Goal: Information Seeking & Learning: Learn about a topic

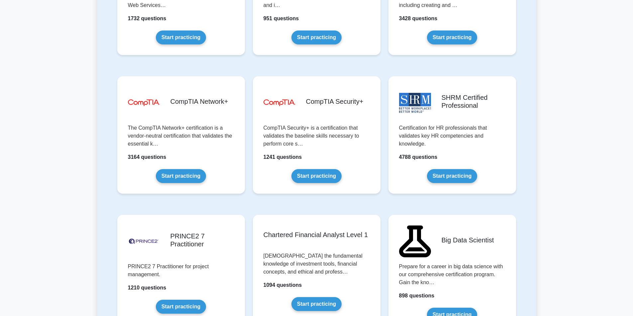
scroll to position [1162, 0]
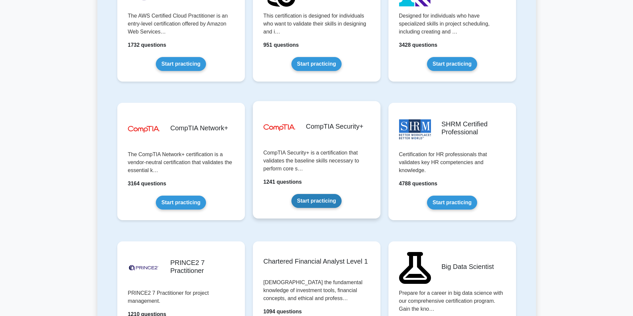
click at [314, 201] on link "Start practicing" at bounding box center [316, 201] width 50 height 14
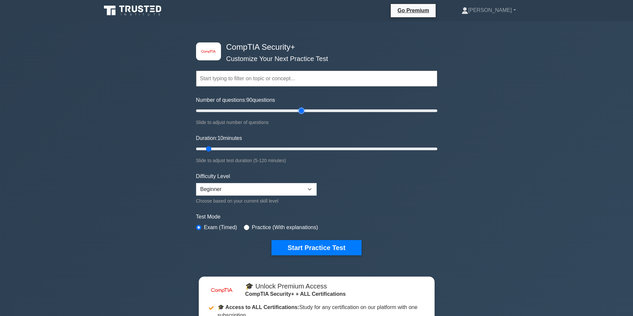
drag, startPoint x: 209, startPoint y: 111, endPoint x: 303, endPoint y: 117, distance: 94.5
type input "90"
click at [303, 115] on input "Number of questions: 90 questions" at bounding box center [316, 111] width 241 height 8
drag, startPoint x: 209, startPoint y: 151, endPoint x: 368, endPoint y: 151, distance: 159.4
type input "90"
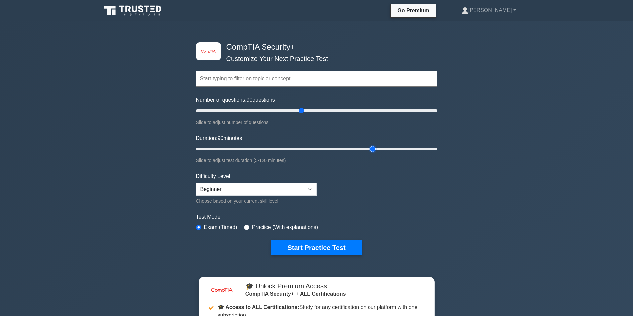
click at [368, 151] on input "Duration: 90 minutes" at bounding box center [316, 149] width 241 height 8
click at [291, 189] on select "Beginner Intermediate Expert" at bounding box center [256, 189] width 121 height 13
select select "intermediate"
click at [196, 183] on select "Beginner Intermediate Expert" at bounding box center [256, 189] width 121 height 13
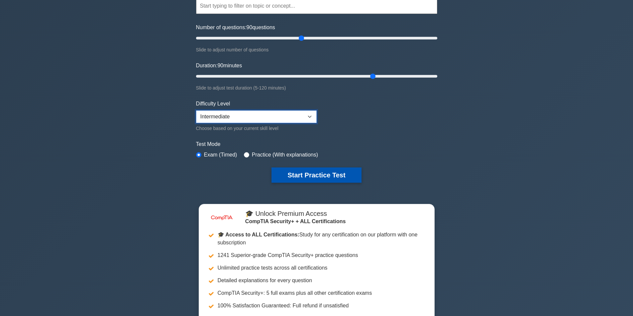
scroll to position [33, 0]
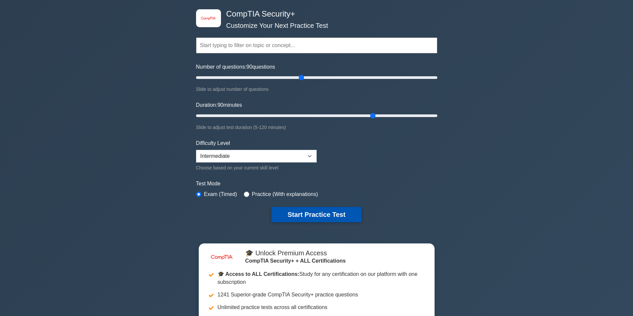
click at [323, 211] on button "Start Practice Test" at bounding box center [316, 214] width 90 height 15
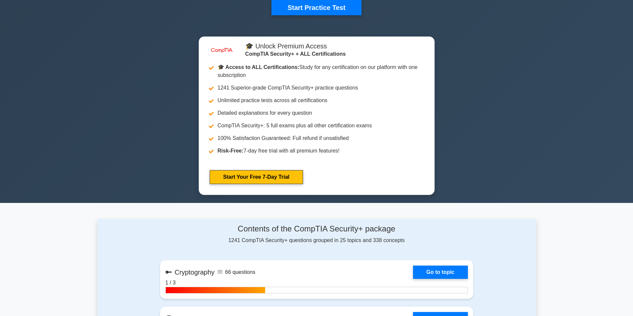
scroll to position [266, 0]
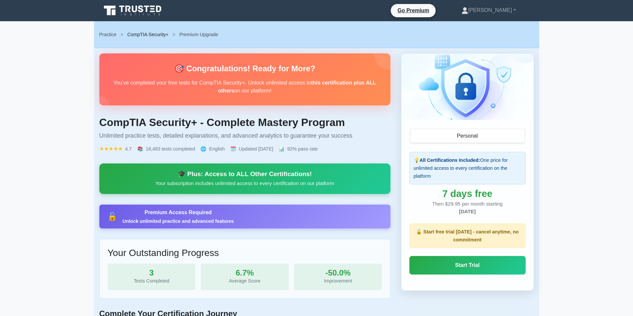
click at [153, 37] on link "CompTIA Security+" at bounding box center [147, 34] width 41 height 5
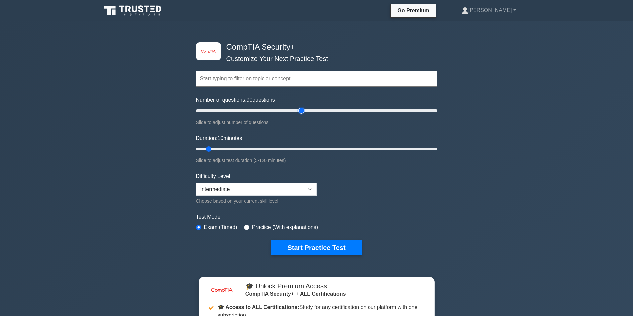
drag, startPoint x: 205, startPoint y: 110, endPoint x: 303, endPoint y: 127, distance: 99.1
type input "90"
click at [303, 115] on input "Number of questions: 90 questions" at bounding box center [316, 111] width 241 height 8
drag, startPoint x: 209, startPoint y: 149, endPoint x: 314, endPoint y: 152, distance: 105.3
type input "60"
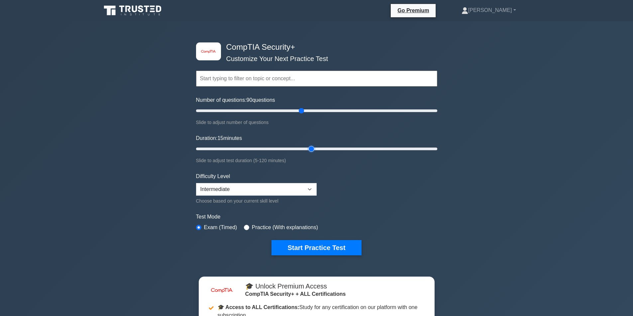
click at [314, 152] on input "Duration: 15 minutes" at bounding box center [316, 149] width 241 height 8
click at [318, 248] on button "Start Practice Test" at bounding box center [316, 247] width 90 height 15
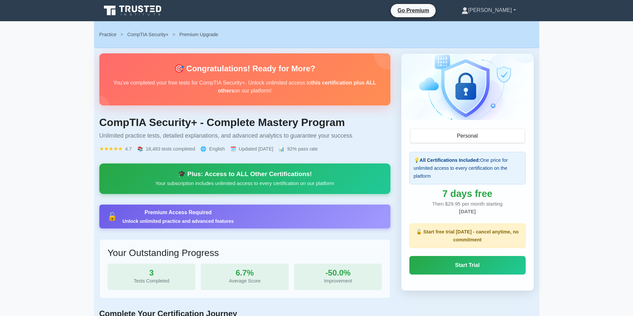
click at [520, 9] on link "[PERSON_NAME]" at bounding box center [488, 10] width 86 height 13
click at [494, 24] on link "Profile" at bounding box center [472, 26] width 52 height 11
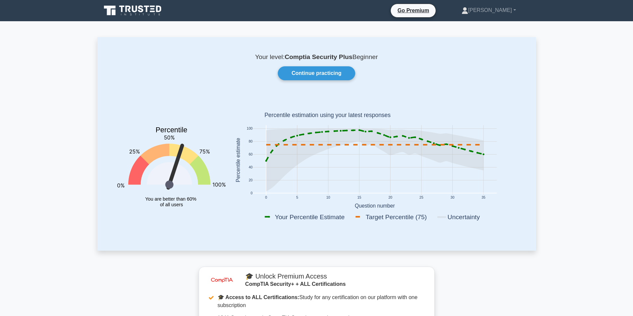
click at [160, 10] on icon at bounding box center [158, 9] width 5 height 7
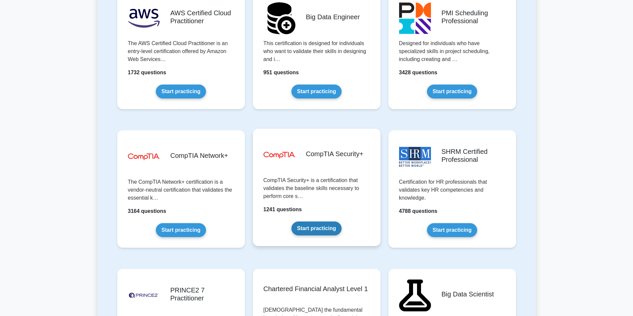
scroll to position [1162, 0]
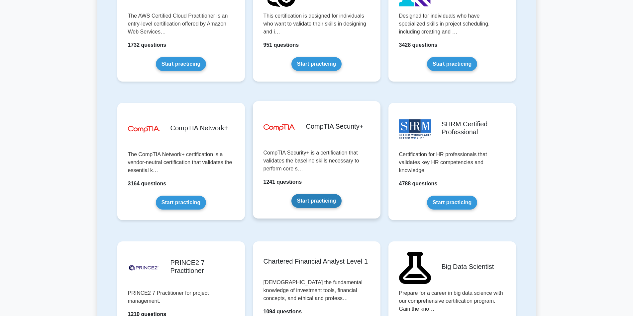
click at [313, 194] on link "Start practicing" at bounding box center [316, 201] width 50 height 14
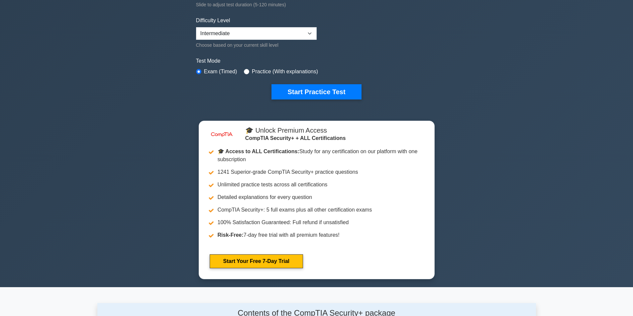
scroll to position [33, 0]
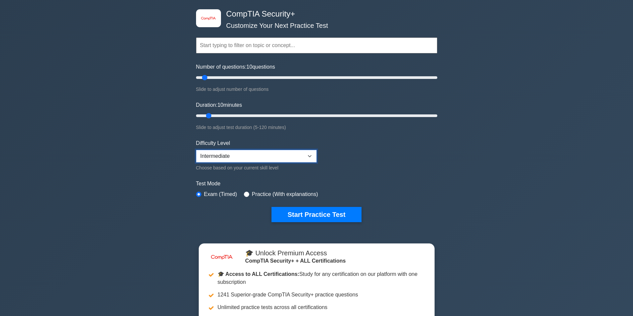
click at [240, 156] on select "Beginner Intermediate Expert" at bounding box center [256, 156] width 121 height 13
select select "beginner"
click at [196, 150] on select "Beginner Intermediate Expert" at bounding box center [256, 156] width 121 height 13
drag, startPoint x: 217, startPoint y: 81, endPoint x: 301, endPoint y: 83, distance: 84.7
type input "90"
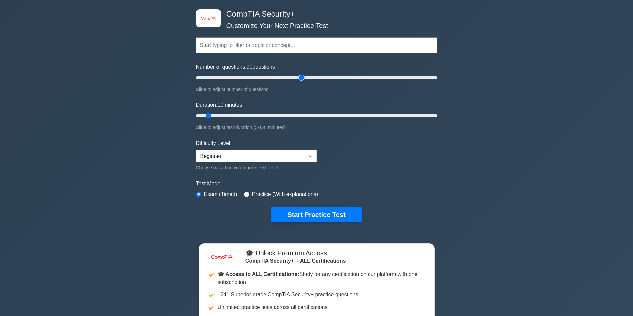
click at [301, 82] on input "Number of questions: 90 questions" at bounding box center [316, 78] width 241 height 8
drag, startPoint x: 209, startPoint y: 117, endPoint x: 331, endPoint y: 126, distance: 122.5
type input "70"
click at [331, 120] on input "Duration: 15 minutes" at bounding box center [316, 116] width 241 height 8
click at [303, 210] on button "Start Practice Test" at bounding box center [316, 214] width 90 height 15
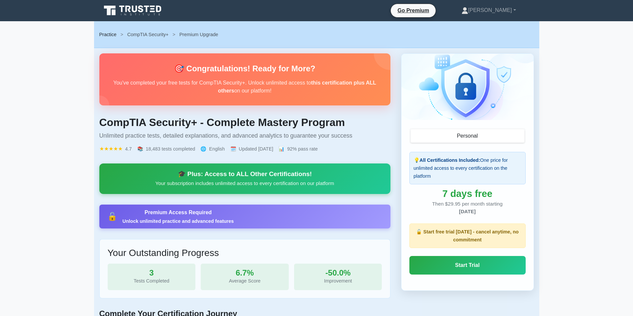
click at [110, 36] on link "Practice" at bounding box center [107, 34] width 17 height 5
click at [507, 12] on link "[PERSON_NAME]" at bounding box center [488, 10] width 86 height 13
click at [491, 32] on link "Settings" at bounding box center [472, 36] width 52 height 11
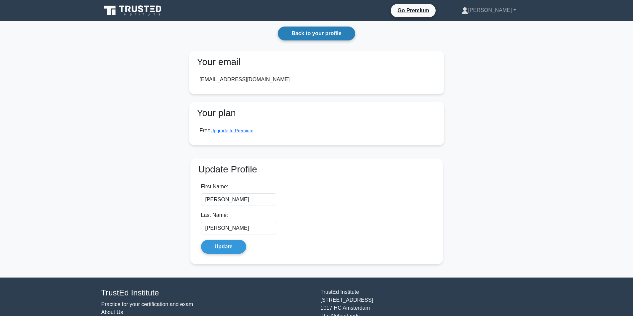
click at [293, 36] on link "Back to your profile" at bounding box center [316, 34] width 77 height 14
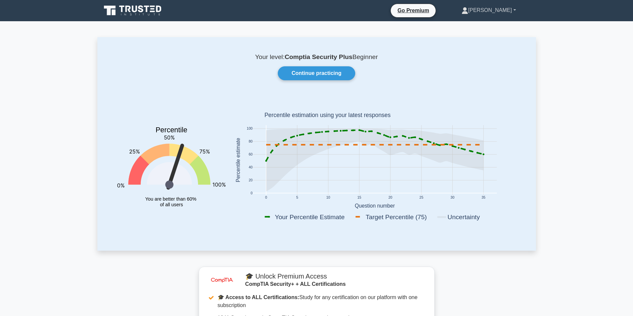
click at [499, 15] on link "[PERSON_NAME]" at bounding box center [488, 10] width 86 height 13
click at [488, 25] on link "Profile" at bounding box center [472, 26] width 52 height 11
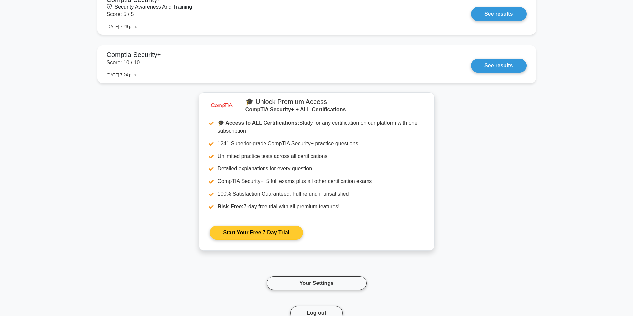
scroll to position [718, 0]
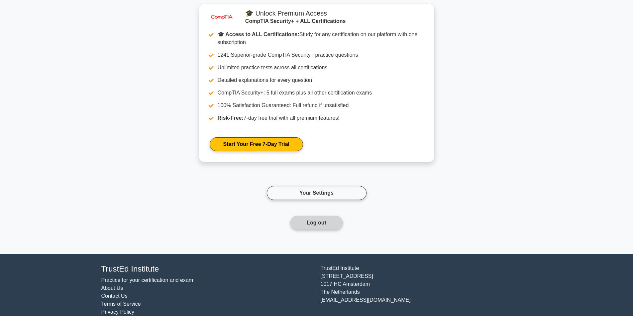
click at [329, 216] on button "Log out" at bounding box center [316, 223] width 52 height 14
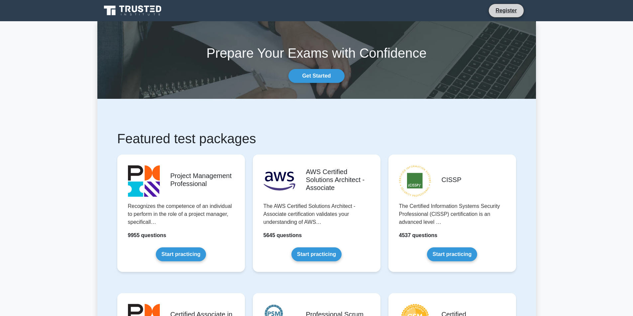
click at [502, 16] on li "Register" at bounding box center [505, 11] width 35 height 14
click at [494, 9] on link "Register" at bounding box center [505, 10] width 29 height 8
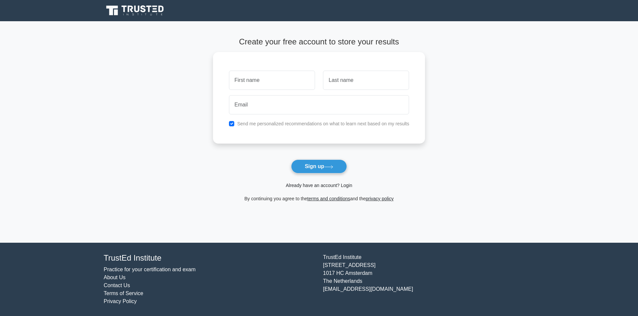
click at [336, 185] on link "Already have an account? Login" at bounding box center [319, 185] width 66 height 5
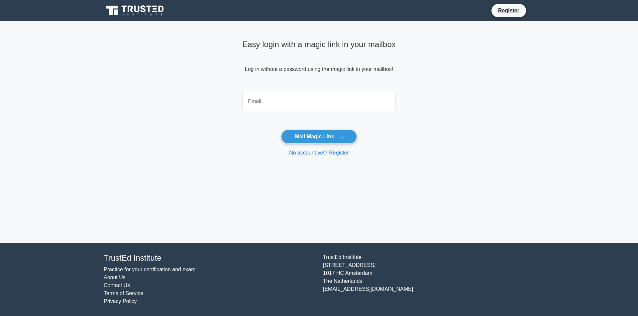
click at [279, 102] on input "email" at bounding box center [318, 101] width 153 height 19
type input "soreheadrblx@gmail.com"
click at [281, 130] on button "Mail Magic Link" at bounding box center [318, 137] width 75 height 14
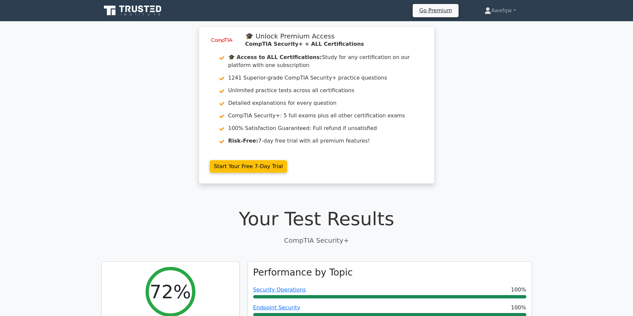
click at [138, 9] on icon at bounding box center [133, 10] width 64 height 13
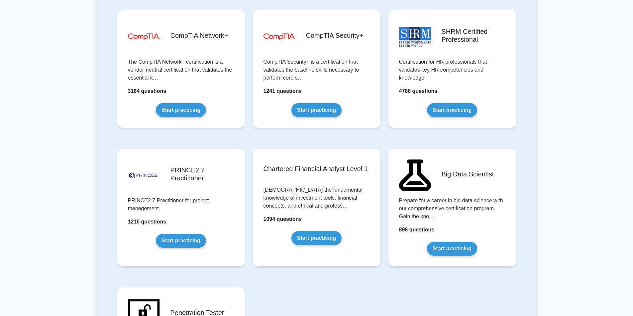
scroll to position [1262, 0]
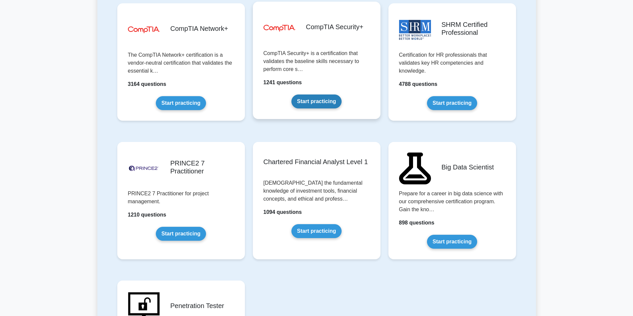
click at [300, 105] on link "Start practicing" at bounding box center [316, 102] width 50 height 14
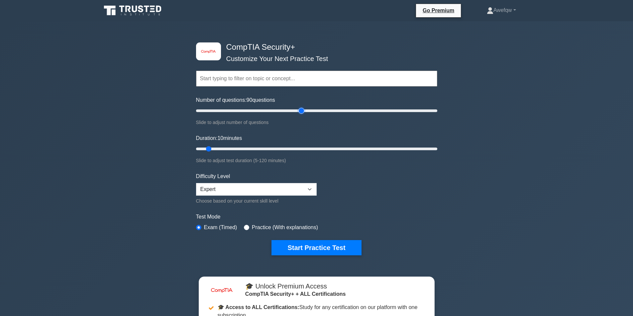
drag, startPoint x: 204, startPoint y: 111, endPoint x: 299, endPoint y: 107, distance: 95.4
type input "90"
click at [299, 107] on input "Number of questions: 90 questions" at bounding box center [316, 111] width 241 height 8
drag, startPoint x: 240, startPoint y: 152, endPoint x: 357, endPoint y: 152, distance: 116.2
type input "80"
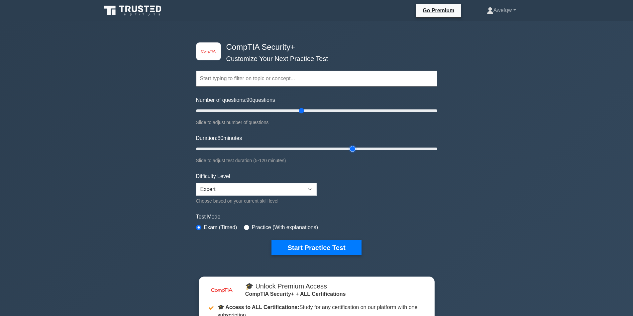
click at [357, 152] on input "Duration: 80 minutes" at bounding box center [316, 149] width 241 height 8
click at [261, 188] on select "Beginner Intermediate Expert" at bounding box center [256, 189] width 121 height 13
select select "intermediate"
click at [196, 183] on select "Beginner Intermediate Expert" at bounding box center [256, 189] width 121 height 13
click at [300, 249] on button "Start Practice Test" at bounding box center [316, 247] width 90 height 15
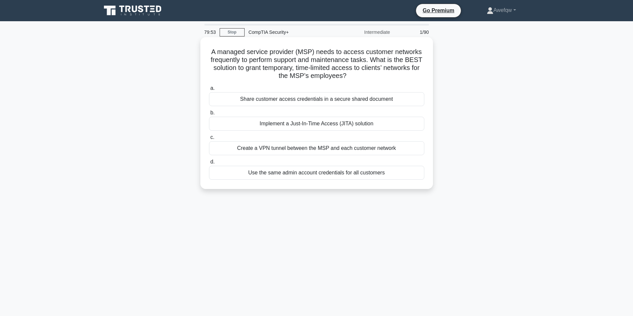
click at [238, 53] on h5 "A managed service provider (MSP) needs to access customer networks frequently t…" at bounding box center [316, 64] width 216 height 33
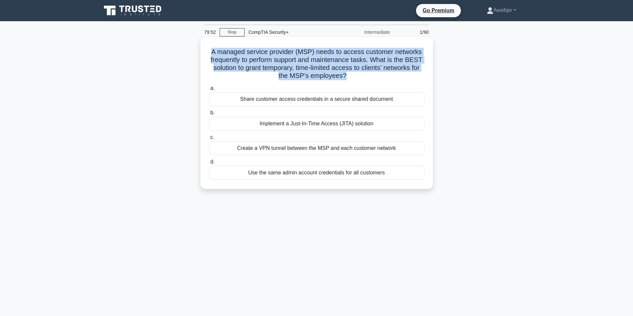
click at [238, 53] on h5 "A managed service provider (MSP) needs to access customer networks frequently t…" at bounding box center [316, 64] width 216 height 33
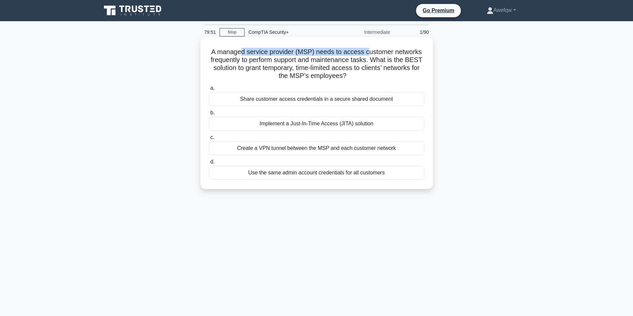
drag, startPoint x: 244, startPoint y: 51, endPoint x: 369, endPoint y: 55, distance: 124.9
click at [369, 56] on h5 "A managed service provider (MSP) needs to access customer networks frequently t…" at bounding box center [316, 64] width 216 height 33
click at [369, 55] on h5 "A managed service provider (MSP) needs to access customer networks frequently t…" at bounding box center [316, 64] width 216 height 33
drag, startPoint x: 360, startPoint y: 52, endPoint x: 374, endPoint y: 50, distance: 14.3
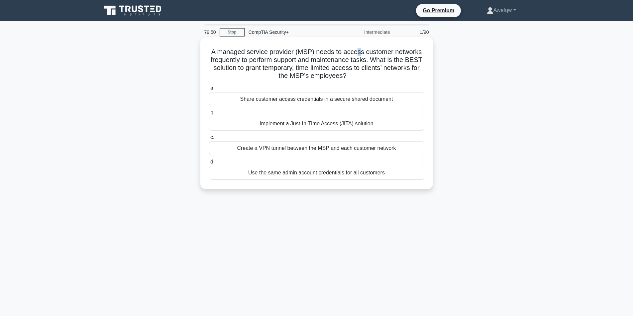
click at [363, 51] on h5 "A managed service provider (MSP) needs to access customer networks frequently t…" at bounding box center [316, 64] width 216 height 33
drag, startPoint x: 374, startPoint y: 50, endPoint x: 369, endPoint y: 62, distance: 12.3
click at [369, 62] on h5 "A managed service provider (MSP) needs to access customer networks frequently t…" at bounding box center [316, 64] width 216 height 33
drag, startPoint x: 409, startPoint y: 62, endPoint x: 292, endPoint y: 67, distance: 117.0
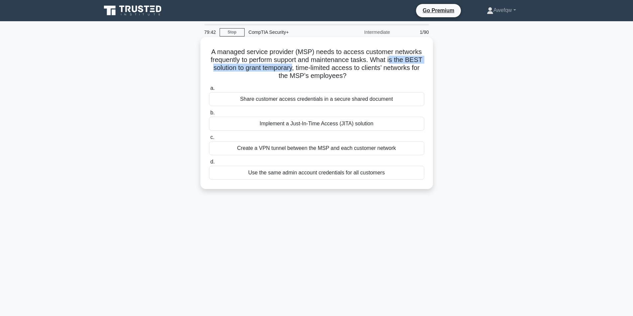
click at [292, 67] on h5 "A managed service provider (MSP) needs to access customer networks frequently t…" at bounding box center [316, 64] width 216 height 33
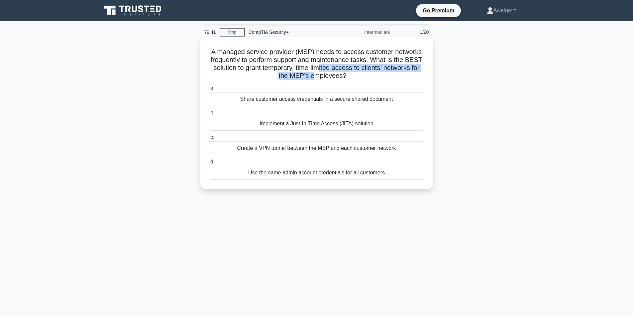
drag, startPoint x: 339, startPoint y: 69, endPoint x: 315, endPoint y: 76, distance: 24.7
click at [315, 76] on h5 "A managed service provider (MSP) needs to access customer networks frequently t…" at bounding box center [316, 64] width 216 height 33
click at [346, 126] on div "Implement a Just-In-Time Access (JITA) solution" at bounding box center [316, 124] width 215 height 14
click at [209, 115] on input "b. Implement a Just-In-Time Access (JITA) solution" at bounding box center [209, 113] width 0 height 4
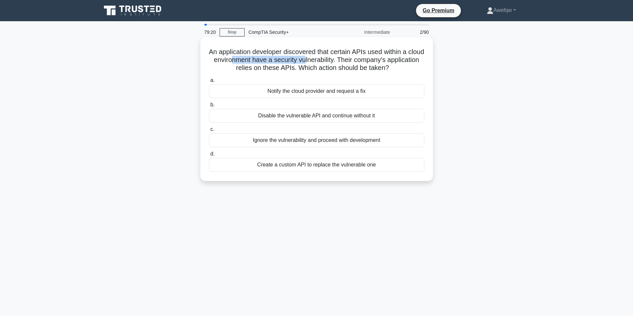
drag, startPoint x: 257, startPoint y: 56, endPoint x: 330, endPoint y: 56, distance: 73.7
click at [330, 56] on h5 "An application developer discovered that certain APIs used within a cloud envir…" at bounding box center [316, 60] width 216 height 25
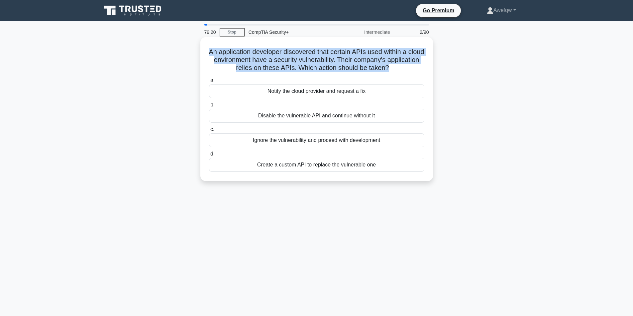
click at [330, 56] on h5 "An application developer discovered that certain APIs used within a cloud envir…" at bounding box center [316, 60] width 216 height 25
click at [336, 57] on h5 "An application developer discovered that certain APIs used within a cloud envir…" at bounding box center [316, 60] width 216 height 25
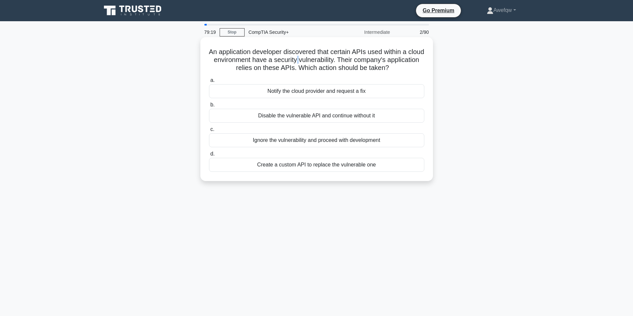
click at [324, 61] on h5 "An application developer discovered that certain APIs used within a cloud envir…" at bounding box center [316, 60] width 216 height 25
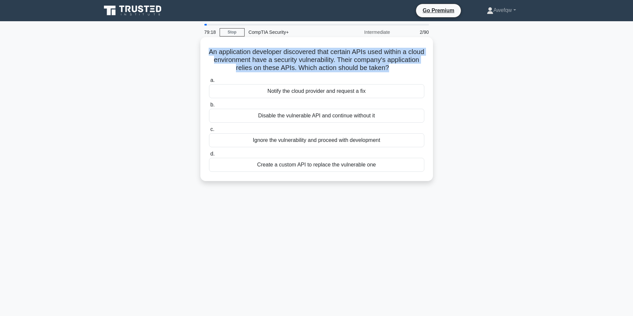
click at [324, 61] on h5 "An application developer discovered that certain APIs used within a cloud envir…" at bounding box center [316, 60] width 216 height 25
click at [304, 60] on h5 "An application developer discovered that certain APIs used within a cloud envir…" at bounding box center [316, 60] width 216 height 25
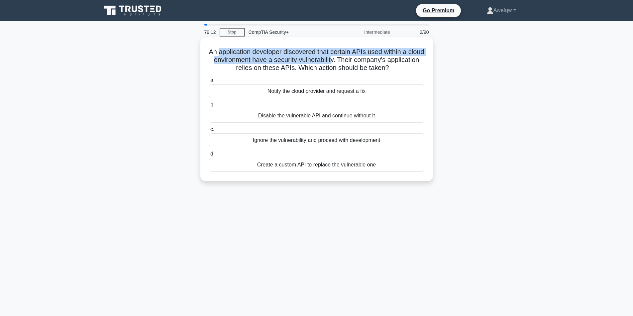
drag, startPoint x: 225, startPoint y: 51, endPoint x: 357, endPoint y: 60, distance: 132.1
click at [357, 60] on h5 "An application developer discovered that certain APIs used within a cloud envir…" at bounding box center [316, 60] width 216 height 25
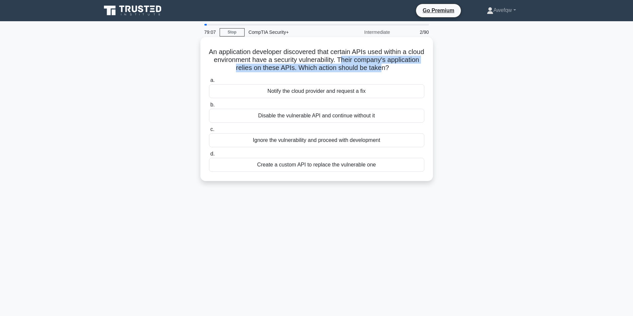
drag, startPoint x: 369, startPoint y: 59, endPoint x: 400, endPoint y: 68, distance: 32.2
click at [400, 68] on h5 "An application developer discovered that certain APIs used within a cloud envir…" at bounding box center [316, 60] width 216 height 25
click at [293, 92] on div "Notify the cloud provider and request a fix" at bounding box center [316, 91] width 215 height 14
click at [209, 83] on input "a. Notify the cloud provider and request a fix" at bounding box center [209, 80] width 0 height 4
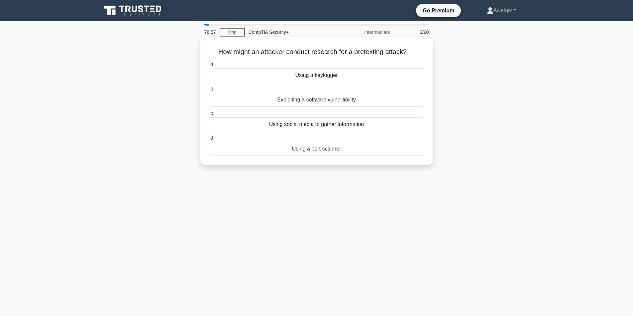
click at [293, 52] on h5 "How might an attacker conduct research for a pretexting attack? .spinner_0XTQ{t…" at bounding box center [316, 52] width 216 height 9
click at [296, 53] on h5 "How might an attacker conduct research for a pretexting attack? .spinner_0XTQ{t…" at bounding box center [316, 52] width 216 height 9
click at [295, 53] on h5 "How might an attacker conduct research for a pretexting attack? .spinner_0XTQ{t…" at bounding box center [316, 52] width 216 height 9
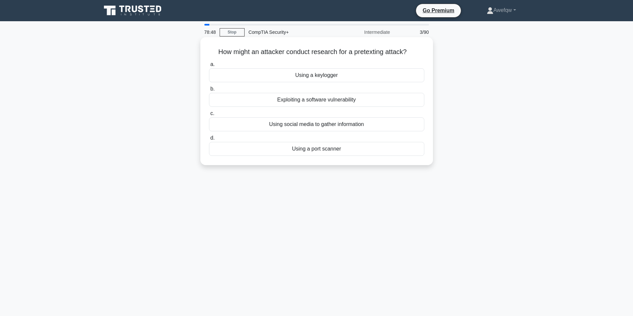
click at [308, 72] on div "Using a keylogger" at bounding box center [316, 75] width 215 height 14
click at [209, 67] on input "a. Using a keylogger" at bounding box center [209, 64] width 0 height 4
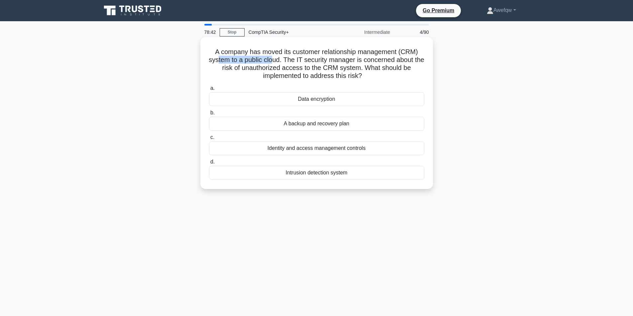
drag, startPoint x: 220, startPoint y: 60, endPoint x: 277, endPoint y: 62, distance: 56.5
click at [277, 62] on h5 "A company has moved its customer relationship management (CRM) system to a publ…" at bounding box center [316, 64] width 216 height 33
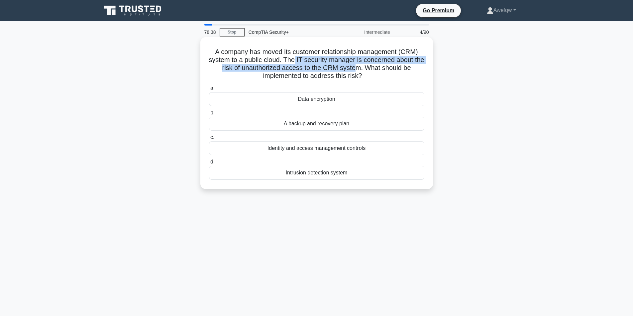
drag, startPoint x: 310, startPoint y: 59, endPoint x: 360, endPoint y: 68, distance: 50.7
click at [360, 68] on h5 "A company has moved its customer relationship management (CRM) system to a publ…" at bounding box center [316, 64] width 216 height 33
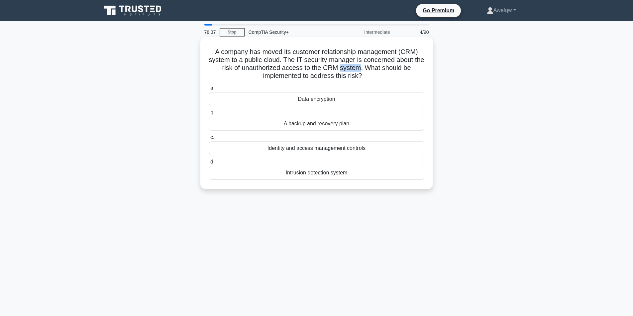
click at [360, 68] on h5 "A company has moved its customer relationship management (CRM) system to a publ…" at bounding box center [316, 64] width 216 height 33
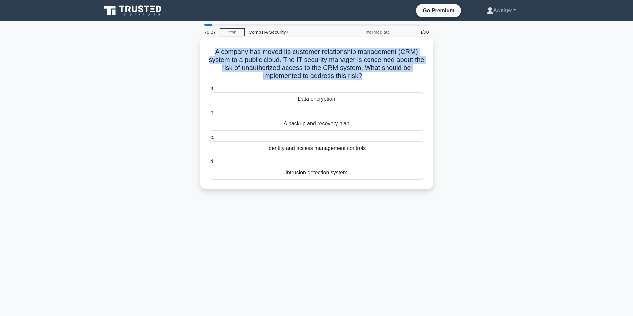
click at [360, 68] on h5 "A company has moved its customer relationship management (CRM) system to a publ…" at bounding box center [316, 64] width 216 height 33
click at [361, 68] on h5 "A company has moved its customer relationship management (CRM) system to a publ…" at bounding box center [316, 64] width 216 height 33
click at [331, 58] on h5 "A company has moved its customer relationship management (CRM) system to a publ…" at bounding box center [316, 64] width 216 height 33
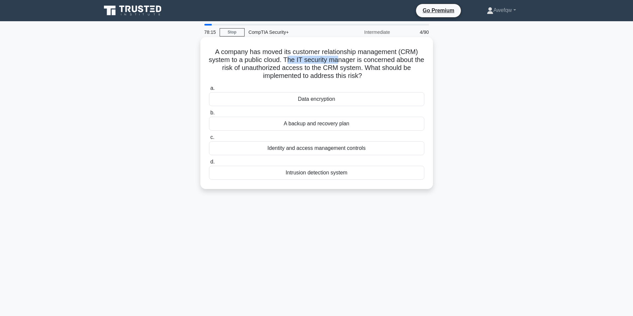
drag, startPoint x: 294, startPoint y: 61, endPoint x: 342, endPoint y: 62, distance: 47.8
click at [342, 62] on h5 "A company has moved its customer relationship management (CRM) system to a publ…" at bounding box center [316, 64] width 216 height 33
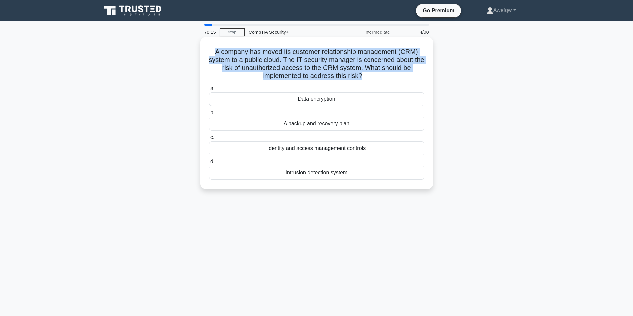
click at [342, 62] on h5 "A company has moved its customer relationship management (CRM) system to a publ…" at bounding box center [316, 64] width 216 height 33
click at [348, 64] on h5 "A company has moved its customer relationship management (CRM) system to a publ…" at bounding box center [316, 64] width 216 height 33
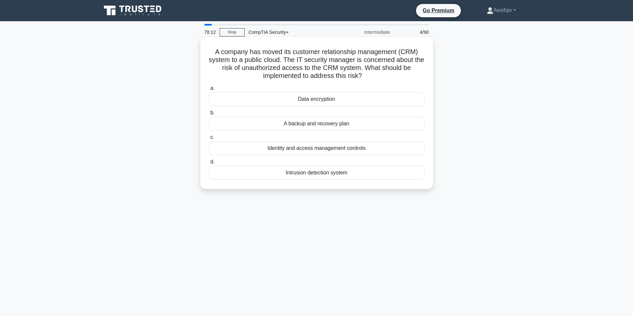
click at [352, 74] on h5 "A company has moved its customer relationship management (CRM) system to a publ…" at bounding box center [316, 64] width 216 height 33
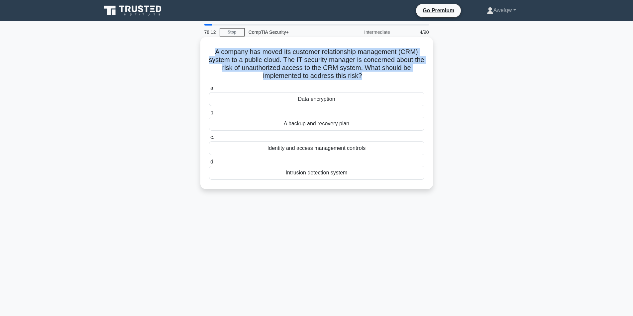
click at [352, 74] on h5 "A company has moved its customer relationship management (CRM) system to a publ…" at bounding box center [316, 64] width 216 height 33
click at [350, 72] on h5 "A company has moved its customer relationship management (CRM) system to a publ…" at bounding box center [316, 64] width 216 height 33
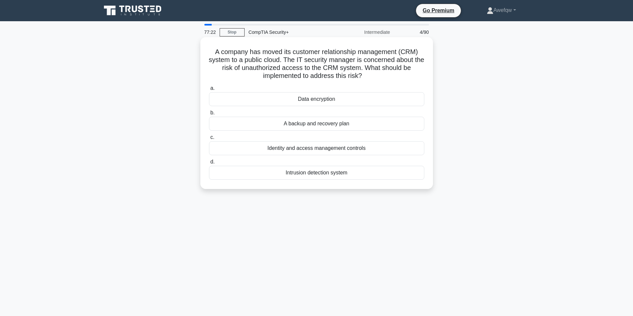
click at [295, 176] on div "Intrusion detection system" at bounding box center [316, 173] width 215 height 14
click at [209, 164] on input "d. Intrusion detection system" at bounding box center [209, 162] width 0 height 4
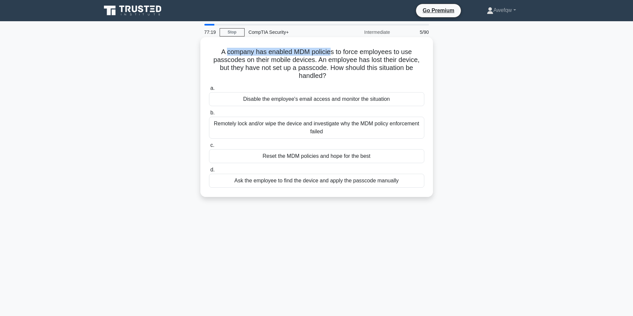
drag, startPoint x: 226, startPoint y: 55, endPoint x: 332, endPoint y: 51, distance: 105.7
click at [332, 51] on h5 "A company has enabled MDM policies to force employees to use passcodes on their…" at bounding box center [316, 64] width 216 height 33
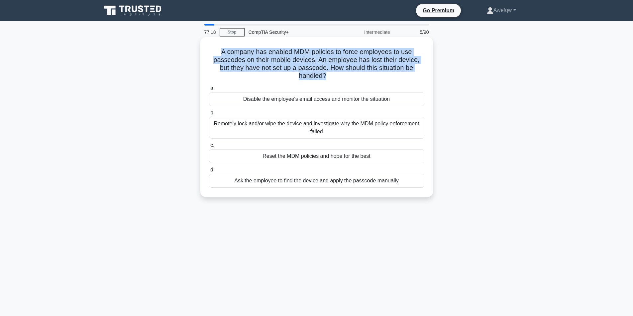
click at [332, 51] on h5 "A company has enabled MDM policies to force employees to use passcodes on their…" at bounding box center [316, 64] width 216 height 33
click at [309, 51] on h5 "A company has enabled MDM policies to force employees to use passcodes on their…" at bounding box center [316, 64] width 216 height 33
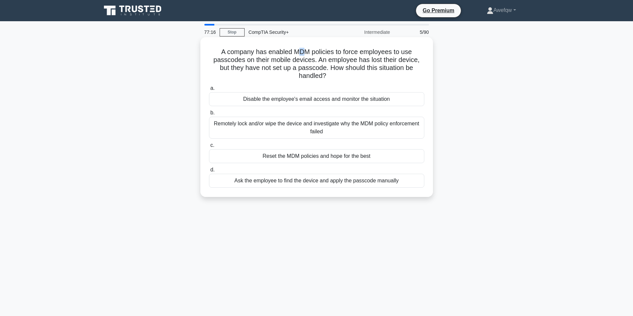
click at [302, 51] on h5 "A company has enabled MDM policies to force employees to use passcodes on their…" at bounding box center [316, 64] width 216 height 33
click at [303, 51] on h5 "A company has enabled MDM policies to force employees to use passcodes on their…" at bounding box center [316, 64] width 216 height 33
click at [275, 129] on div "Remotely lock and/or wipe the device and investigate why the MDM policy enforce…" at bounding box center [316, 128] width 215 height 22
click at [209, 115] on input "b. Remotely lock and/or wipe the device and investigate why the MDM policy enfo…" at bounding box center [209, 113] width 0 height 4
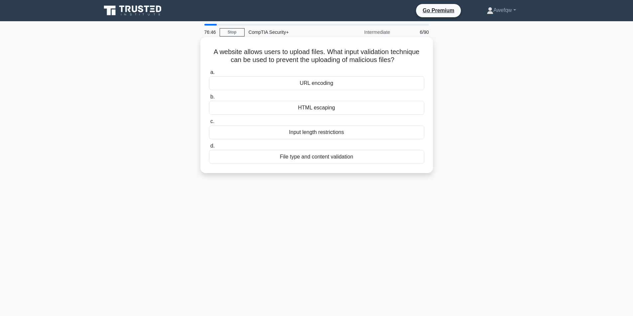
click at [364, 51] on h5 "A website allows users to upload files. What input validation technique can be …" at bounding box center [316, 56] width 216 height 17
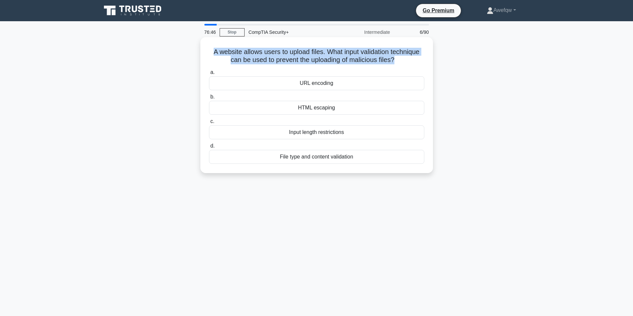
click at [364, 51] on h5 "A website allows users to upload files. What input validation technique can be …" at bounding box center [316, 56] width 216 height 17
click at [353, 61] on h5 "A website allows users to upload files. What input validation technique can be …" at bounding box center [316, 56] width 216 height 17
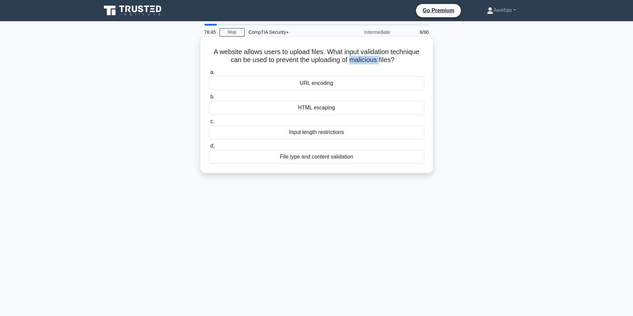
click at [353, 61] on h5 "A website allows users to upload files. What input validation technique can be …" at bounding box center [316, 56] width 216 height 17
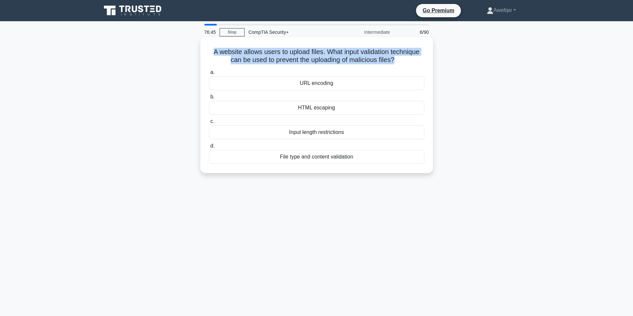
click at [353, 61] on h5 "A website allows users to upload files. What input validation technique can be …" at bounding box center [316, 56] width 216 height 17
click at [356, 58] on h5 "A website allows users to upload files. What input validation technique can be …" at bounding box center [316, 56] width 216 height 17
drag, startPoint x: 259, startPoint y: 52, endPoint x: 377, endPoint y: 60, distance: 118.2
click at [377, 60] on h5 "A website allows users to upload files. What input validation technique can be …" at bounding box center [316, 56] width 216 height 17
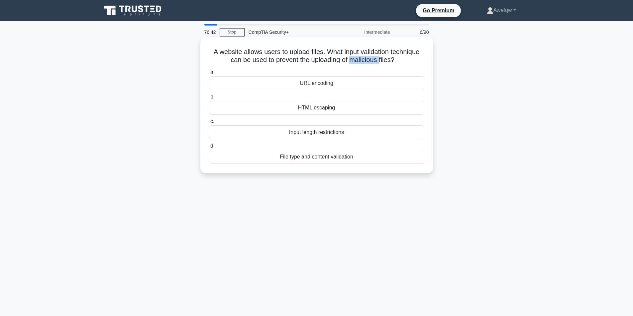
click at [377, 60] on h5 "A website allows users to upload files. What input validation technique can be …" at bounding box center [316, 56] width 216 height 17
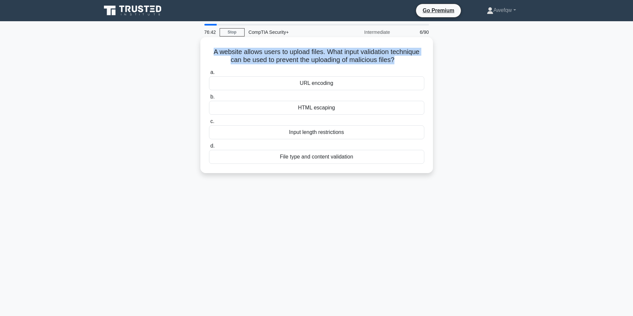
click at [377, 60] on h5 "A website allows users to upload files. What input validation technique can be …" at bounding box center [316, 56] width 216 height 17
click at [383, 62] on h5 "A website allows users to upload files. What input validation technique can be …" at bounding box center [316, 56] width 216 height 17
drag, startPoint x: 389, startPoint y: 60, endPoint x: 226, endPoint y: 47, distance: 163.5
click at [226, 48] on h5 "A website allows users to upload files. What input validation technique can be …" at bounding box center [316, 56] width 216 height 17
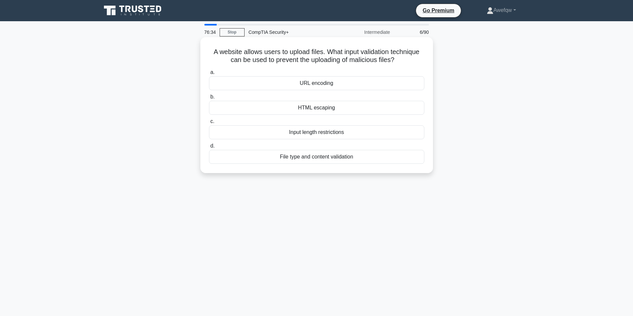
click at [343, 157] on div "File type and content validation" at bounding box center [316, 157] width 215 height 14
click at [209, 148] on input "d. File type and content validation" at bounding box center [209, 146] width 0 height 4
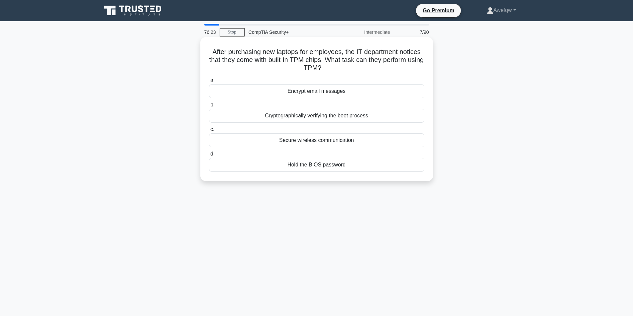
drag, startPoint x: 341, startPoint y: 61, endPoint x: 345, endPoint y: 68, distance: 8.2
click at [345, 68] on h5 "After purchasing new laptops for employees, the IT department notices that they…" at bounding box center [316, 60] width 216 height 25
drag, startPoint x: 322, startPoint y: 67, endPoint x: 315, endPoint y: 68, distance: 6.7
click at [315, 68] on h5 "After purchasing new laptops for employees, the IT department notices that they…" at bounding box center [316, 60] width 216 height 25
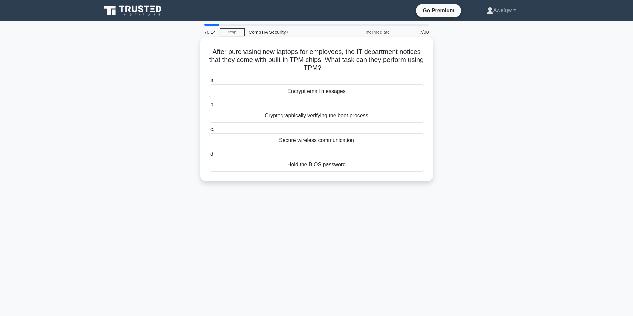
click at [319, 59] on h5 "After purchasing new laptops for employees, the IT department notices that they…" at bounding box center [316, 60] width 216 height 25
click at [341, 92] on div "Encrypt email messages" at bounding box center [316, 91] width 215 height 14
click at [209, 83] on input "a. Encrypt email messages" at bounding box center [209, 80] width 0 height 4
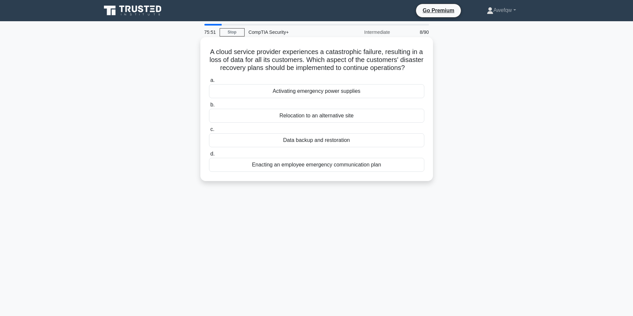
click at [327, 147] on div "Data backup and restoration" at bounding box center [316, 140] width 215 height 14
click at [209, 132] on input "c. Data backup and restoration" at bounding box center [209, 130] width 0 height 4
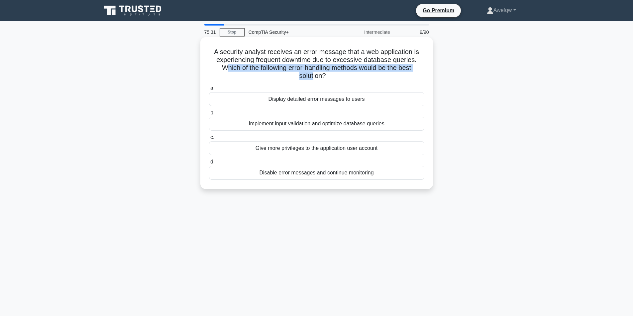
drag, startPoint x: 225, startPoint y: 69, endPoint x: 313, endPoint y: 72, distance: 88.0
click at [313, 73] on h5 "A security analyst receives an error message that a web application is experien…" at bounding box center [316, 64] width 216 height 33
click at [313, 72] on h5 "A security analyst receives an error message that a web application is experien…" at bounding box center [316, 64] width 216 height 33
click at [340, 124] on div "Implement input validation and optimize database queries" at bounding box center [316, 124] width 215 height 14
click at [209, 115] on input "b. Implement input validation and optimize database queries" at bounding box center [209, 113] width 0 height 4
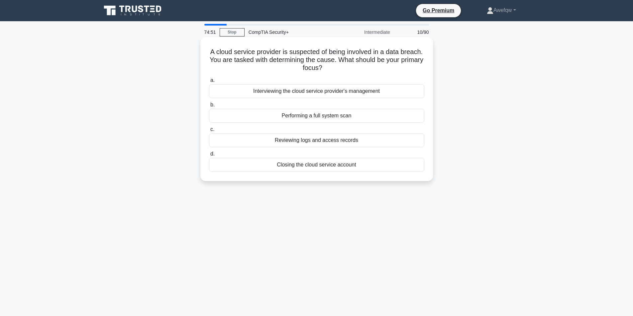
click at [347, 53] on h5 "A cloud service provider is suspected of being involved in a data breach. You a…" at bounding box center [316, 60] width 216 height 25
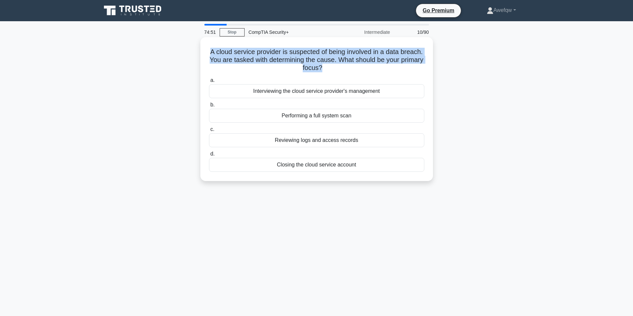
click at [347, 53] on h5 "A cloud service provider is suspected of being involved in a data breach. You a…" at bounding box center [316, 60] width 216 height 25
click at [307, 52] on h5 "A cloud service provider is suspected of being involved in a data breach. You a…" at bounding box center [316, 60] width 216 height 25
drag, startPoint x: 280, startPoint y: 54, endPoint x: 320, endPoint y: 66, distance: 41.8
click at [320, 66] on h5 "A cloud service provider is suspected of being involved in a data breach. You a…" at bounding box center [316, 60] width 216 height 25
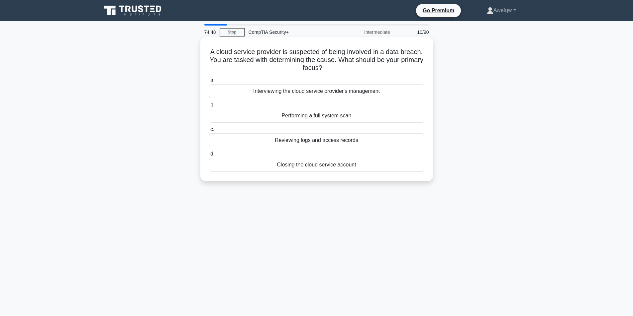
click at [320, 66] on h5 "A cloud service provider is suspected of being involved in a data breach. You a…" at bounding box center [316, 60] width 216 height 25
drag, startPoint x: 327, startPoint y: 66, endPoint x: 309, endPoint y: 58, distance: 19.2
click at [309, 58] on h5 "A cloud service provider is suspected of being involved in a data breach. You a…" at bounding box center [316, 60] width 216 height 25
click at [328, 139] on div "Reviewing logs and access records" at bounding box center [316, 140] width 215 height 14
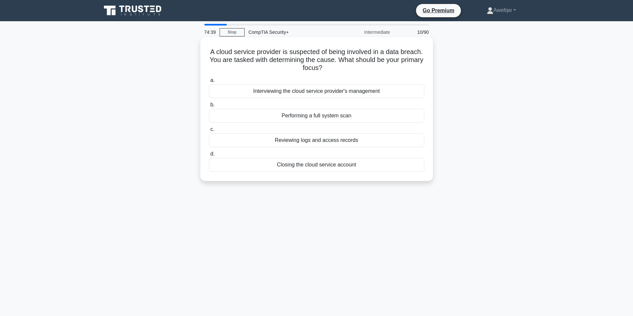
click at [209, 132] on input "c. Reviewing logs and access records" at bounding box center [209, 130] width 0 height 4
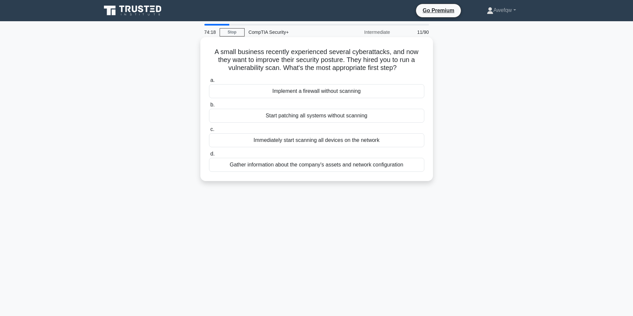
click at [274, 142] on div "Immediately start scanning all devices on the network" at bounding box center [316, 140] width 215 height 14
click at [209, 132] on input "c. Immediately start scanning all devices on the network" at bounding box center [209, 130] width 0 height 4
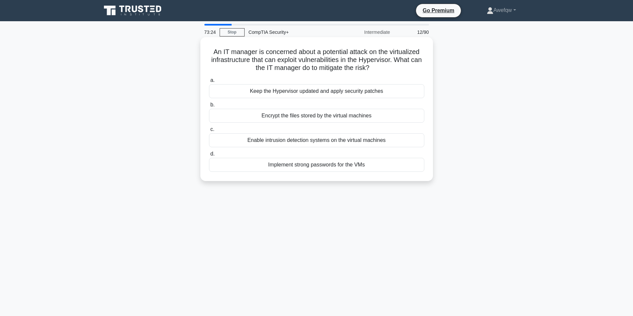
click at [325, 65] on h5 "An IT manager is concerned about a potential attack on the virtualized infrastr…" at bounding box center [316, 60] width 216 height 25
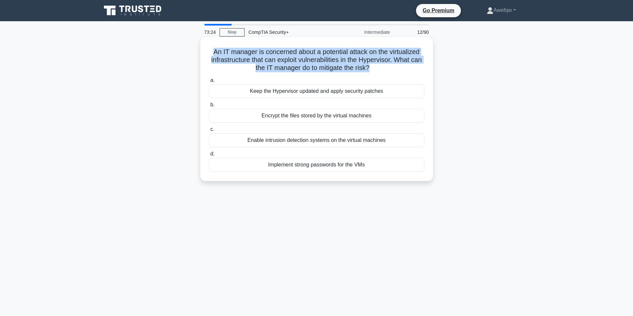
click at [325, 65] on h5 "An IT manager is concerned about a potential attack on the virtualized infrastr…" at bounding box center [316, 60] width 216 height 25
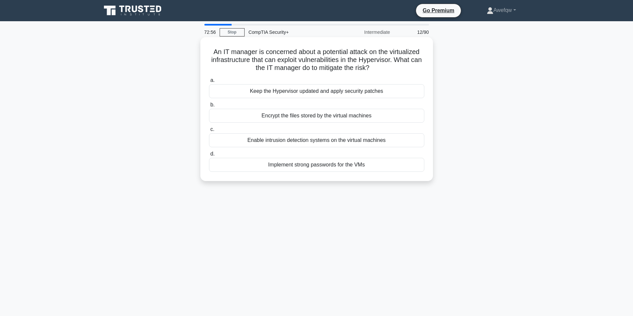
click at [334, 90] on div "Keep the Hypervisor updated and apply security patches" at bounding box center [316, 91] width 215 height 14
click at [209, 83] on input "a. Keep the Hypervisor updated and apply security patches" at bounding box center [209, 80] width 0 height 4
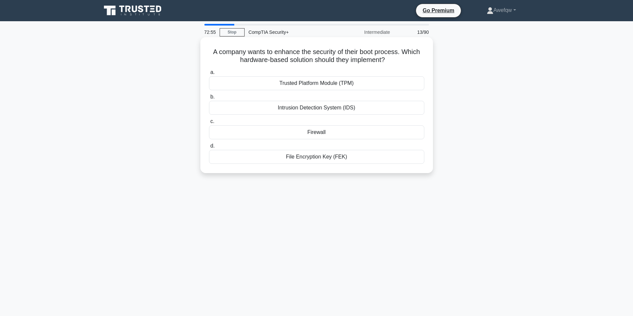
click at [236, 53] on h5 "A company wants to enhance the security of their boot process. Which hardware-b…" at bounding box center [316, 56] width 216 height 17
click at [235, 53] on h5 "A company wants to enhance the security of their boot process. Which hardware-b…" at bounding box center [316, 56] width 216 height 17
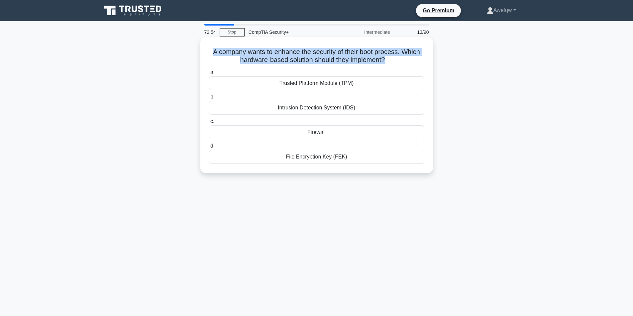
click at [235, 53] on h5 "A company wants to enhance the security of their boot process. Which hardware-b…" at bounding box center [316, 56] width 216 height 17
click at [246, 57] on h5 "A company wants to enhance the security of their boot process. Which hardware-b…" at bounding box center [316, 56] width 216 height 17
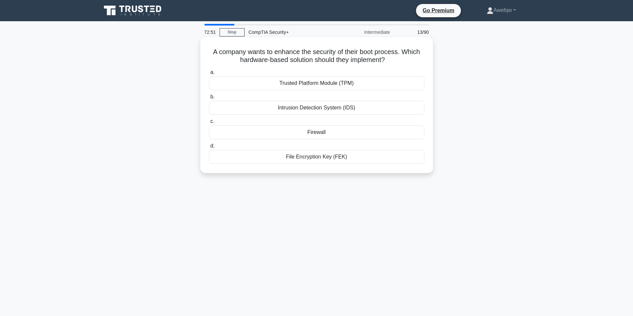
click at [246, 57] on h5 "A company wants to enhance the security of their boot process. Which hardware-b…" at bounding box center [316, 56] width 216 height 17
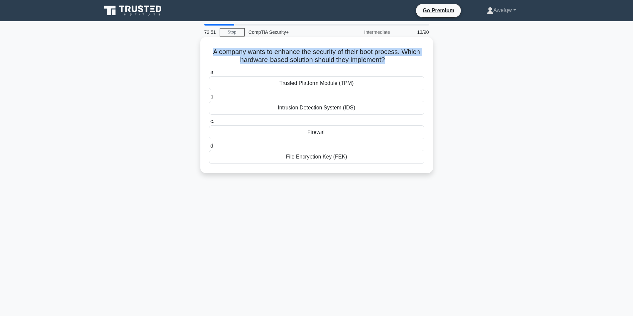
click at [246, 57] on h5 "A company wants to enhance the security of their boot process. Which hardware-b…" at bounding box center [316, 56] width 216 height 17
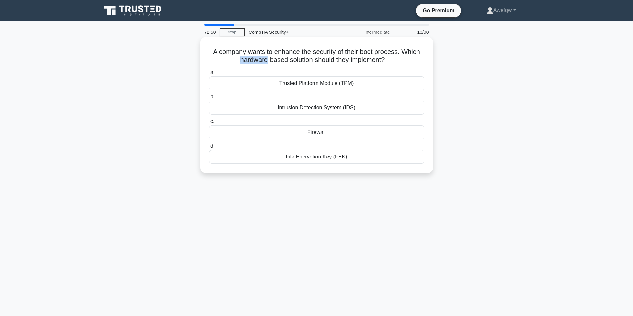
click at [246, 57] on h5 "A company wants to enhance the security of their boot process. Which hardware-b…" at bounding box center [316, 56] width 216 height 17
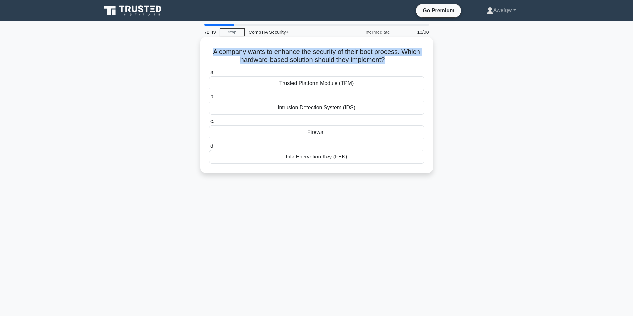
click at [246, 57] on h5 "A company wants to enhance the security of their boot process. Which hardware-b…" at bounding box center [316, 56] width 216 height 17
click at [260, 55] on h5 "A company wants to enhance the security of their boot process. Which hardware-b…" at bounding box center [316, 56] width 216 height 17
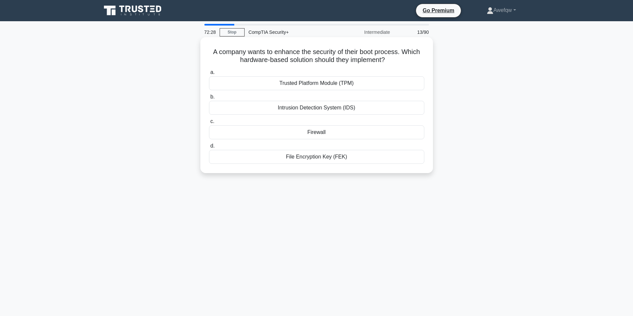
click at [323, 83] on div "Trusted Platform Module (TPM)" at bounding box center [316, 83] width 215 height 14
click at [209, 75] on input "a. Trusted Platform Module (TPM)" at bounding box center [209, 72] width 0 height 4
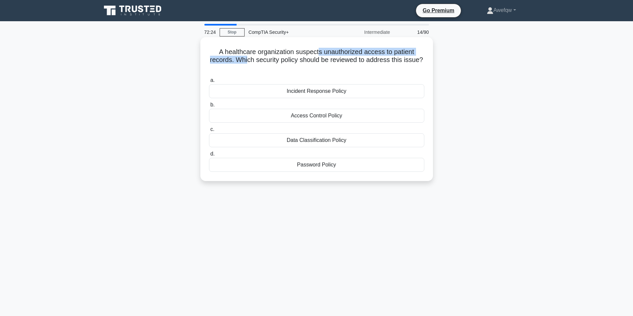
drag, startPoint x: 247, startPoint y: 60, endPoint x: 319, endPoint y: 52, distance: 73.2
click at [319, 52] on h5 "A healthcare organization suspects unauthorized access to patient records. Whic…" at bounding box center [316, 60] width 216 height 25
click at [306, 93] on div "Incident Response Policy" at bounding box center [316, 91] width 215 height 14
click at [209, 83] on input "a. Incident Response Policy" at bounding box center [209, 80] width 0 height 4
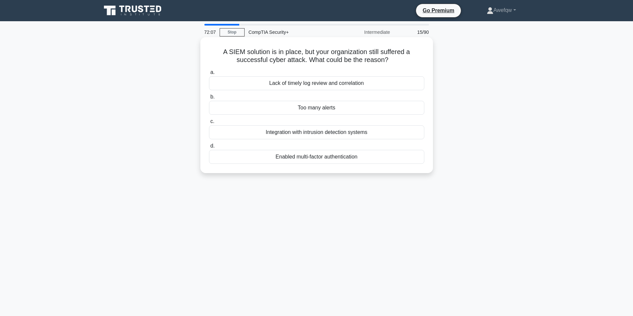
click at [258, 51] on h5 "A SIEM solution is in place, but your organization still suffered a successful …" at bounding box center [316, 56] width 216 height 17
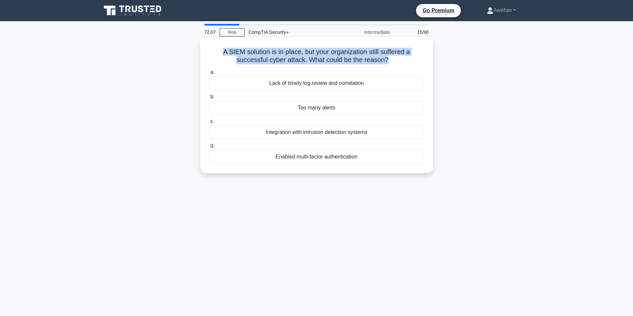
click at [258, 51] on h5 "A SIEM solution is in place, but your organization still suffered a successful …" at bounding box center [316, 56] width 216 height 17
click at [263, 52] on h5 "A SIEM solution is in place, but your organization still suffered a successful …" at bounding box center [316, 56] width 216 height 17
drag, startPoint x: 263, startPoint y: 52, endPoint x: 270, endPoint y: 58, distance: 9.4
click at [270, 58] on h5 "A SIEM solution is in place, but your organization still suffered a successful …" at bounding box center [316, 56] width 216 height 17
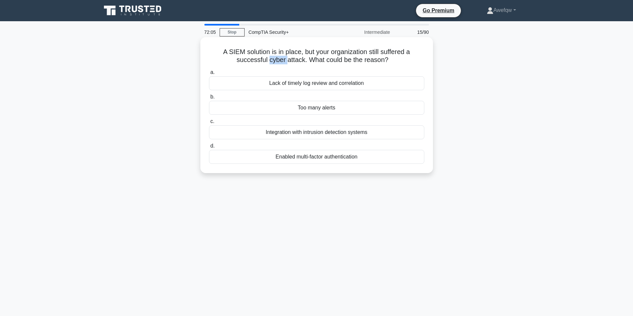
click at [270, 58] on h5 "A SIEM solution is in place, but your organization still suffered a successful …" at bounding box center [316, 56] width 216 height 17
click at [267, 49] on h5 "A SIEM solution is in place, but your organization still suffered a successful …" at bounding box center [316, 56] width 216 height 17
drag, startPoint x: 264, startPoint y: 51, endPoint x: 273, endPoint y: 62, distance: 14.2
click at [273, 62] on h5 "A SIEM solution is in place, but your organization still suffered a successful …" at bounding box center [316, 56] width 216 height 17
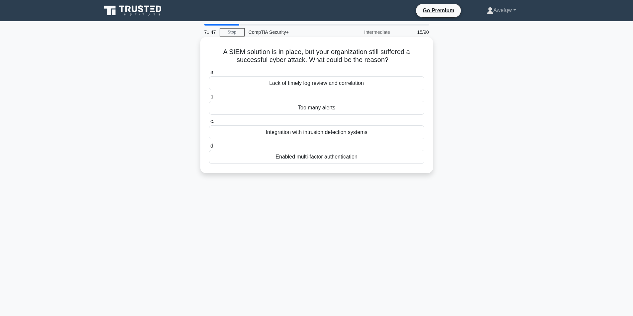
click at [313, 83] on div "Lack of timely log review and correlation" at bounding box center [316, 83] width 215 height 14
click at [209, 75] on input "a. Lack of timely log review and correlation" at bounding box center [209, 72] width 0 height 4
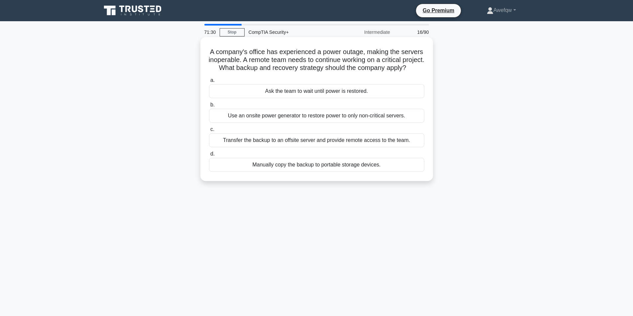
click at [305, 53] on h5 "A company's office has experienced a power outage, making the servers inoperabl…" at bounding box center [316, 60] width 216 height 25
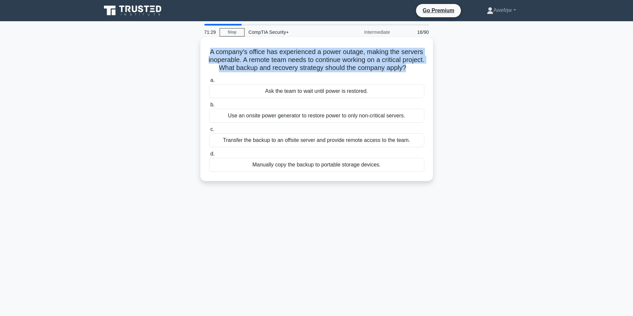
click at [305, 53] on h5 "A company's office has experienced a power outage, making the servers inoperabl…" at bounding box center [316, 60] width 216 height 25
click at [309, 56] on h5 "A company's office has experienced a power outage, making the servers inoperabl…" at bounding box center [316, 60] width 216 height 25
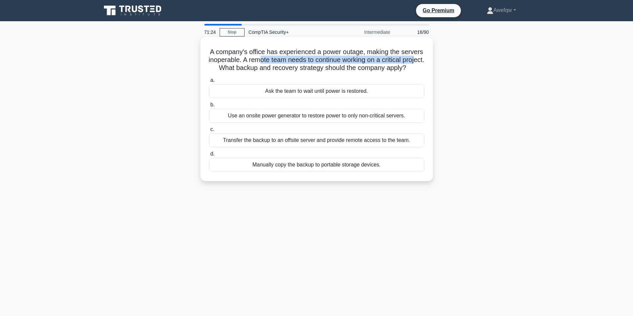
drag, startPoint x: 291, startPoint y: 62, endPoint x: 243, endPoint y: 69, distance: 48.3
click at [243, 69] on h5 "A company's office has experienced a power outage, making the servers inoperabl…" at bounding box center [316, 60] width 216 height 25
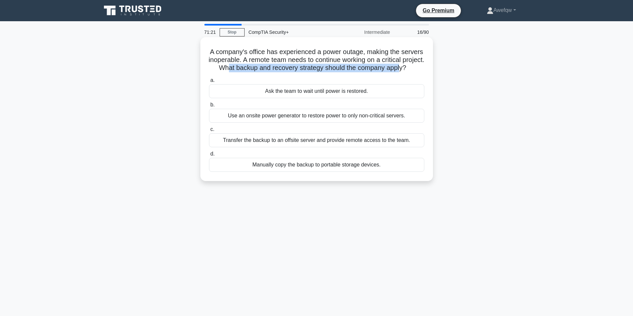
drag, startPoint x: 277, startPoint y: 68, endPoint x: 316, endPoint y: 77, distance: 39.9
click at [316, 72] on h5 "A company's office has experienced a power outage, making the servers inoperabl…" at bounding box center [316, 60] width 216 height 25
drag, startPoint x: 279, startPoint y: 59, endPoint x: 331, endPoint y: 60, distance: 51.5
click at [331, 60] on h5 "A company's office has experienced a power outage, making the servers inoperabl…" at bounding box center [316, 60] width 216 height 25
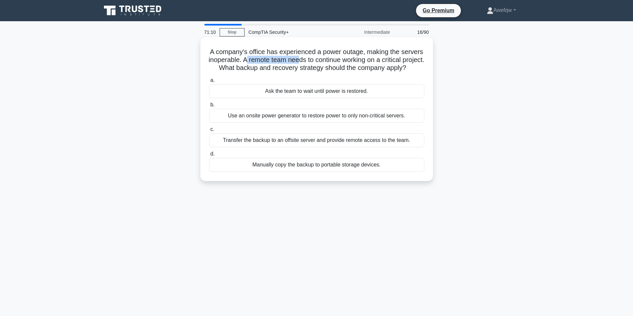
click at [331, 60] on h5 "A company's office has experienced a power outage, making the servers inoperabl…" at bounding box center [316, 60] width 216 height 25
click at [331, 59] on h5 "A company's office has experienced a power outage, making the servers inoperabl…" at bounding box center [316, 60] width 216 height 25
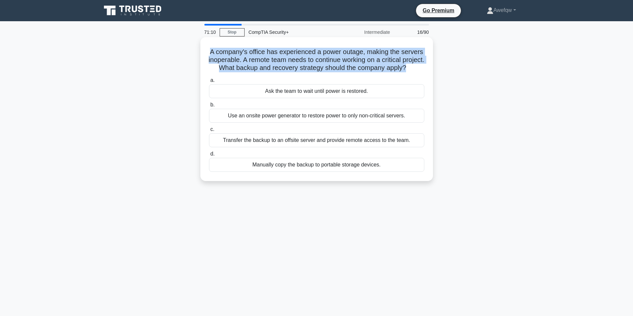
click at [331, 59] on h5 "A company's office has experienced a power outage, making the servers inoperabl…" at bounding box center [316, 60] width 216 height 25
click at [335, 59] on h5 "A company's office has experienced a power outage, making the servers inoperabl…" at bounding box center [316, 60] width 216 height 25
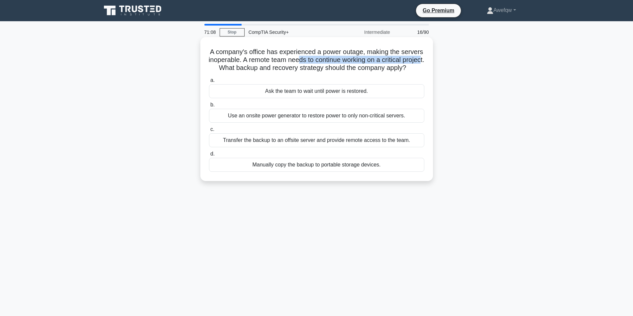
drag, startPoint x: 332, startPoint y: 60, endPoint x: 249, endPoint y: 72, distance: 83.5
click at [249, 72] on h5 "A company's office has experienced a power outage, making the servers inoperabl…" at bounding box center [316, 60] width 216 height 25
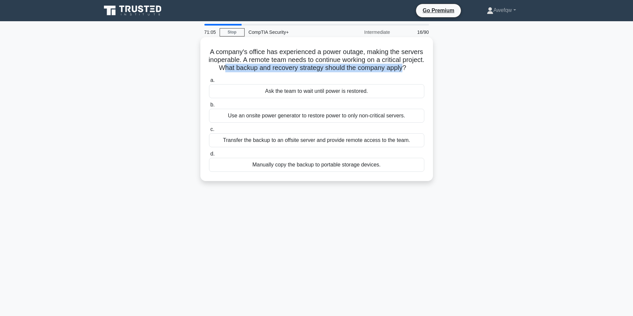
drag, startPoint x: 259, startPoint y: 70, endPoint x: 318, endPoint y: 74, distance: 58.6
click at [318, 72] on h5 "A company's office has experienced a power outage, making the servers inoperabl…" at bounding box center [316, 60] width 216 height 25
click at [317, 147] on div "Transfer the backup to an offsite server and provide remote access to the team." at bounding box center [316, 140] width 215 height 14
click at [209, 132] on input "c. Transfer the backup to an offsite server and provide remote access to the te…" at bounding box center [209, 130] width 0 height 4
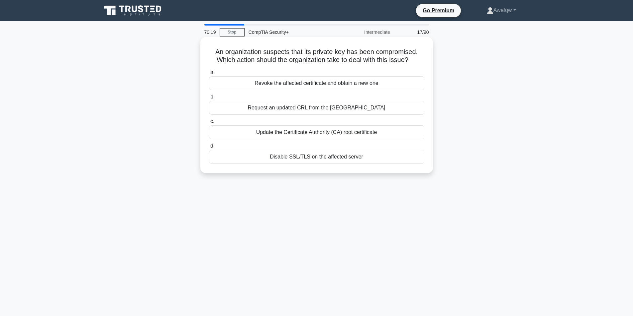
click at [379, 108] on div "Request an updated CRL from the CA" at bounding box center [316, 108] width 215 height 14
click at [209, 99] on input "b. Request an updated CRL from the CA" at bounding box center [209, 97] width 0 height 4
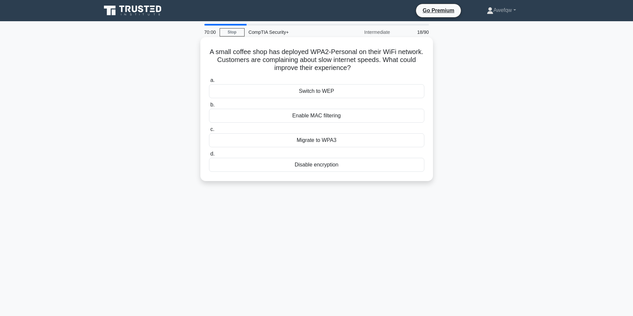
click at [321, 142] on div "Migrate to WPA3" at bounding box center [316, 140] width 215 height 14
click at [209, 132] on input "c. Migrate to WPA3" at bounding box center [209, 130] width 0 height 4
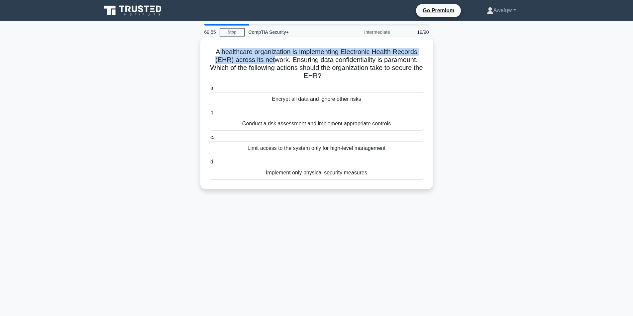
drag, startPoint x: 218, startPoint y: 53, endPoint x: 272, endPoint y: 60, distance: 53.9
click at [272, 60] on h5 "A healthcare organization is implementing Electronic Health Records (EHR) acros…" at bounding box center [316, 64] width 216 height 33
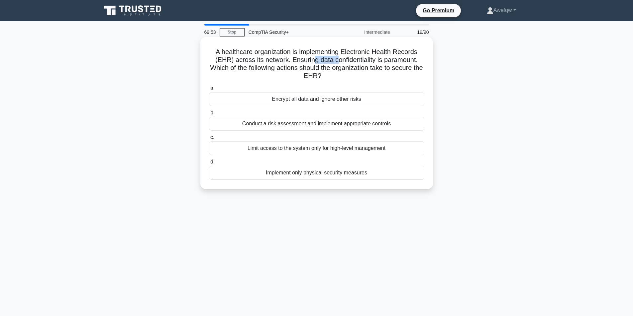
drag, startPoint x: 318, startPoint y: 62, endPoint x: 338, endPoint y: 59, distance: 20.1
click at [338, 59] on h5 "A healthcare organization is implementing Electronic Health Records (EHR) acros…" at bounding box center [316, 64] width 216 height 33
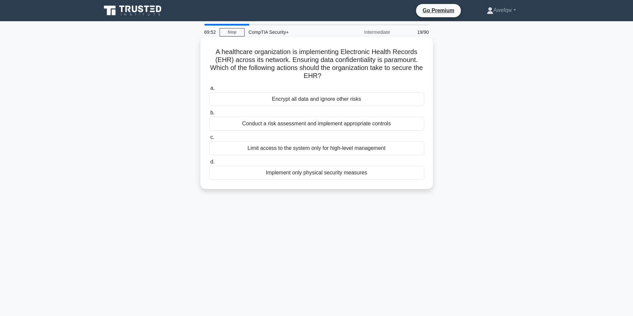
click at [320, 60] on h5 "A healthcare organization is implementing Electronic Health Records (EHR) acros…" at bounding box center [316, 64] width 216 height 33
drag, startPoint x: 320, startPoint y: 60, endPoint x: 345, endPoint y: 59, distance: 24.9
click at [345, 59] on h5 "A healthcare organization is implementing Electronic Health Records (EHR) acros…" at bounding box center [316, 64] width 216 height 33
click at [292, 127] on div "Conduct a risk assessment and implement appropriate controls" at bounding box center [316, 124] width 215 height 14
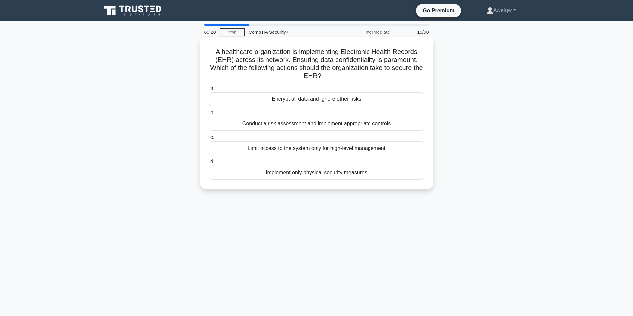
click at [209, 115] on input "b. Conduct a risk assessment and implement appropriate controls" at bounding box center [209, 113] width 0 height 4
click at [316, 96] on div "Between the external router and the internal network" at bounding box center [316, 99] width 215 height 14
click at [209, 91] on input "a. Between the external router and the internal network" at bounding box center [209, 88] width 0 height 4
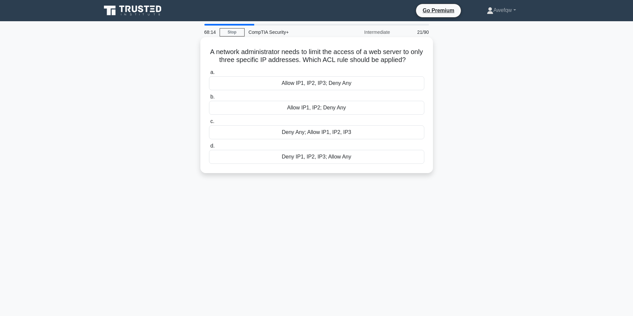
click at [319, 83] on div "Allow IP1, IP2, IP3; Deny Any" at bounding box center [316, 83] width 215 height 14
click at [209, 75] on input "a. Allow IP1, IP2, IP3; Deny Any" at bounding box center [209, 72] width 0 height 4
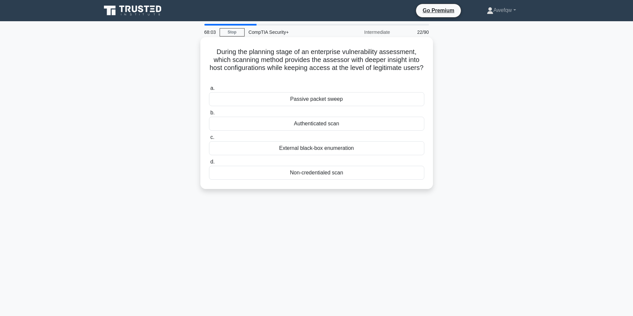
click at [304, 69] on h5 "During the planning stage of an enterprise vulnerability assessment, which scan…" at bounding box center [316, 64] width 216 height 33
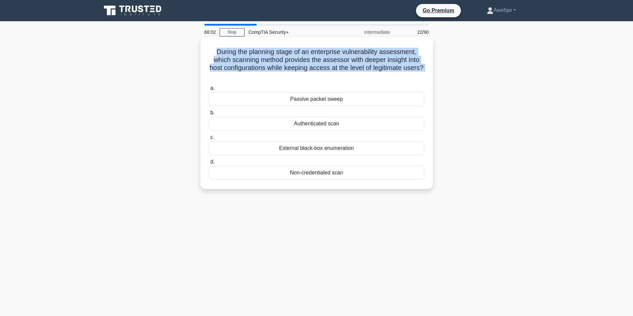
click at [304, 69] on h5 "During the planning stage of an enterprise vulnerability assessment, which scan…" at bounding box center [316, 64] width 216 height 33
click at [302, 75] on h5 "During the planning stage of an enterprise vulnerability assessment, which scan…" at bounding box center [316, 64] width 216 height 33
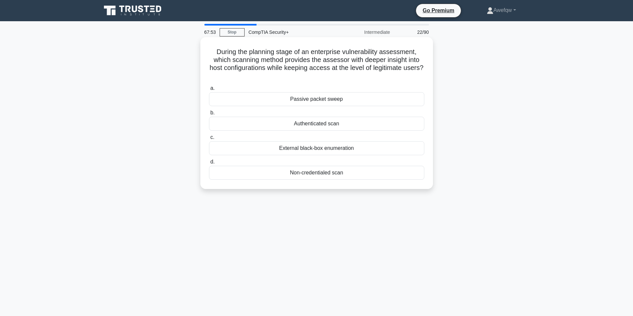
click at [313, 64] on h5 "During the planning stage of an enterprise vulnerability assessment, which scan…" at bounding box center [316, 64] width 216 height 33
click at [324, 69] on h5 "During the planning stage of an enterprise vulnerability assessment, which scan…" at bounding box center [316, 64] width 216 height 33
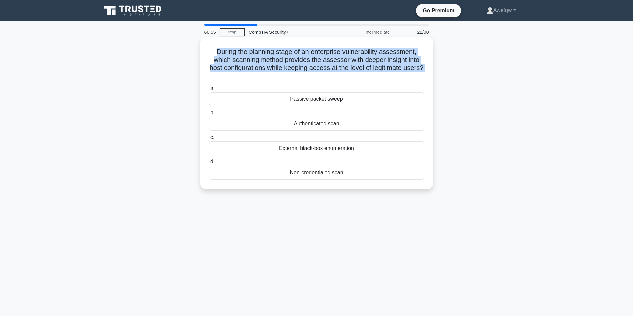
click at [324, 69] on h5 "During the planning stage of an enterprise vulnerability assessment, which scan…" at bounding box center [316, 64] width 216 height 33
click at [316, 68] on h5 "During the planning stage of an enterprise vulnerability assessment, which scan…" at bounding box center [316, 64] width 216 height 33
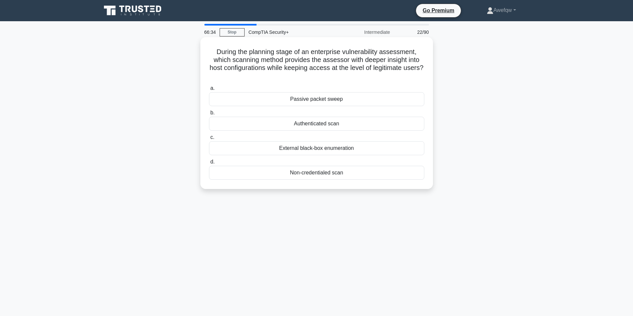
click at [316, 58] on h5 "During the planning stage of an enterprise vulnerability assessment, which scan…" at bounding box center [316, 64] width 216 height 33
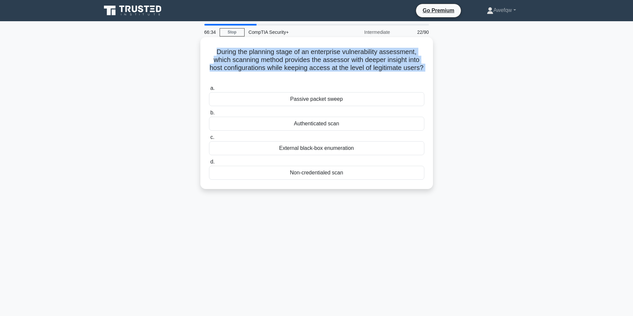
click at [316, 58] on h5 "During the planning stage of an enterprise vulnerability assessment, which scan…" at bounding box center [316, 64] width 216 height 33
click at [323, 63] on h5 "During the planning stage of an enterprise vulnerability assessment, which scan…" at bounding box center [316, 64] width 216 height 33
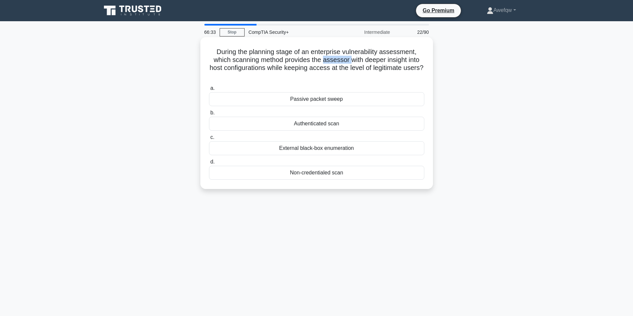
click at [323, 63] on h5 "During the planning stage of an enterprise vulnerability assessment, which scan…" at bounding box center [316, 64] width 216 height 33
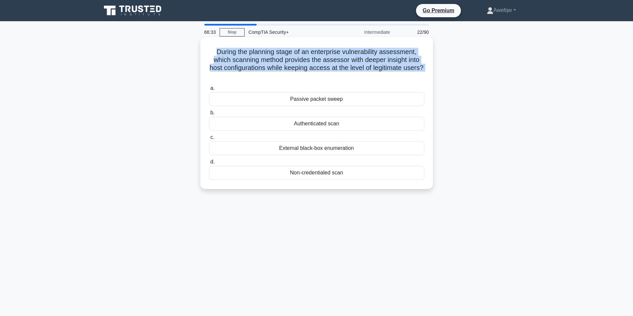
click at [323, 63] on h5 "During the planning stage of an enterprise vulnerability assessment, which scan…" at bounding box center [316, 64] width 216 height 33
click at [326, 66] on h5 "During the planning stage of an enterprise vulnerability assessment, which scan…" at bounding box center [316, 64] width 216 height 33
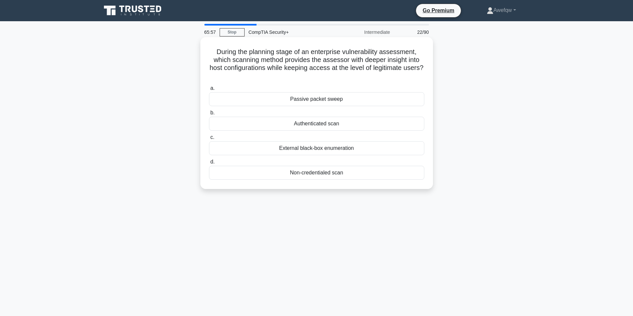
click at [315, 175] on div "Non-credentialed scan" at bounding box center [316, 173] width 215 height 14
click at [209, 164] on input "d. Non-credentialed scan" at bounding box center [209, 162] width 0 height 4
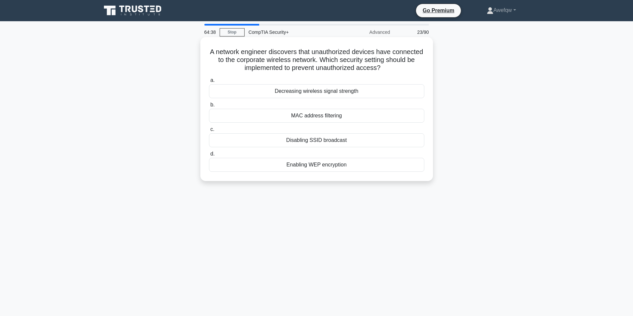
click at [344, 116] on div "MAC address filtering" at bounding box center [316, 116] width 215 height 14
click at [209, 107] on input "b. MAC address filtering" at bounding box center [209, 105] width 0 height 4
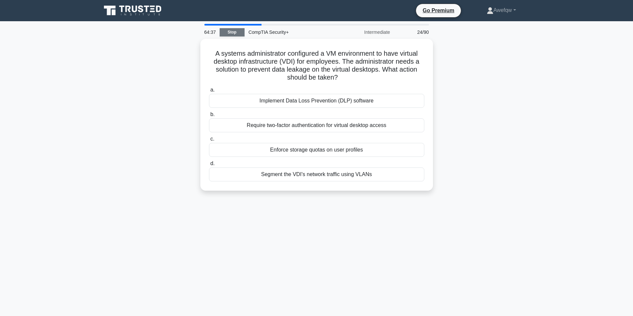
click at [231, 35] on link "Stop" at bounding box center [231, 32] width 25 height 8
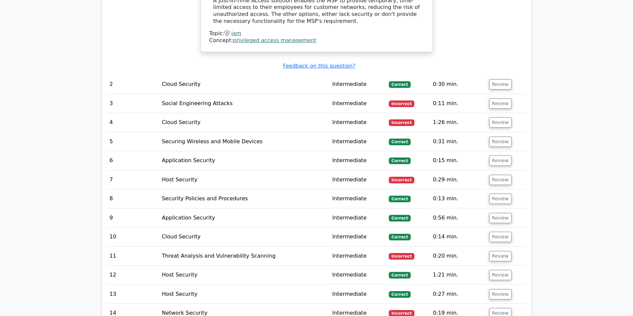
scroll to position [863, 0]
click at [502, 104] on button "Review" at bounding box center [500, 103] width 23 height 10
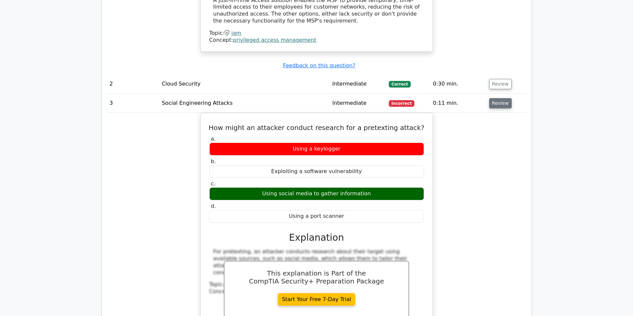
click at [502, 104] on button "Review" at bounding box center [500, 103] width 23 height 10
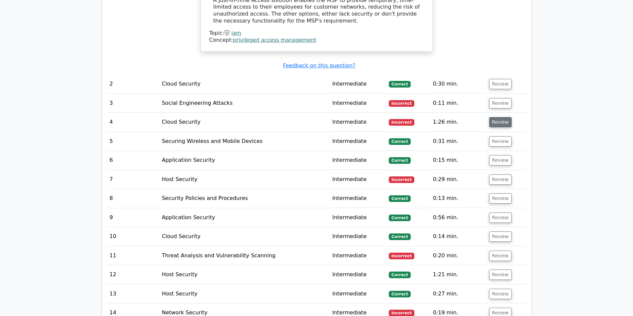
click at [499, 124] on button "Review" at bounding box center [500, 122] width 23 height 10
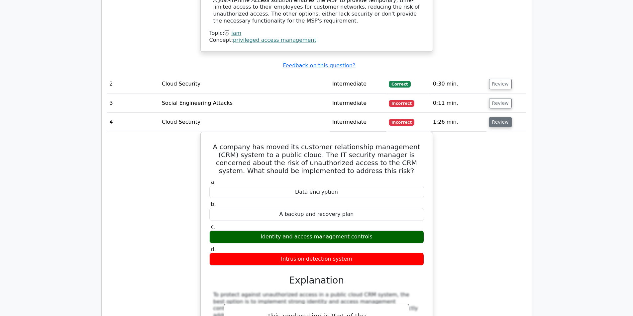
click at [498, 124] on button "Review" at bounding box center [500, 122] width 23 height 10
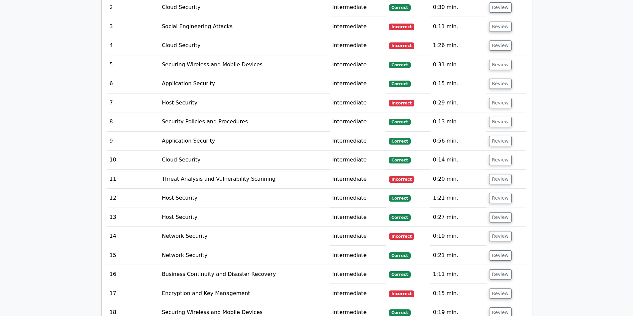
scroll to position [930, 0]
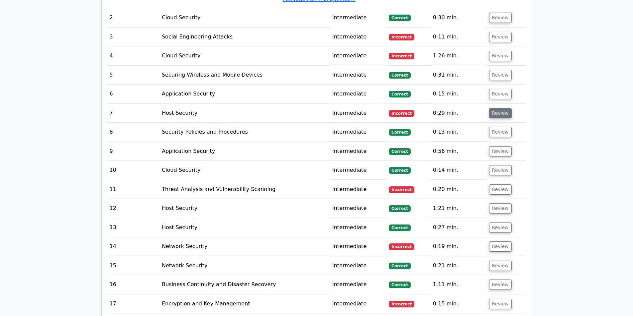
click at [493, 114] on button "Review" at bounding box center [500, 113] width 23 height 10
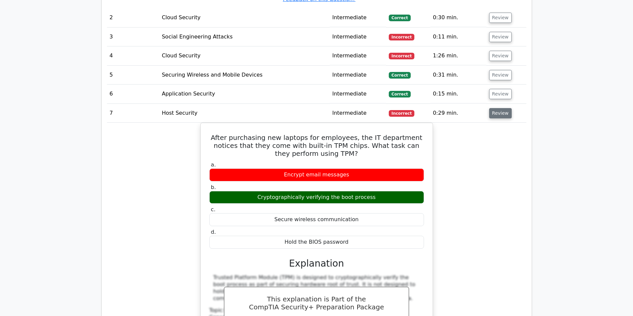
click at [493, 114] on button "Review" at bounding box center [500, 113] width 23 height 10
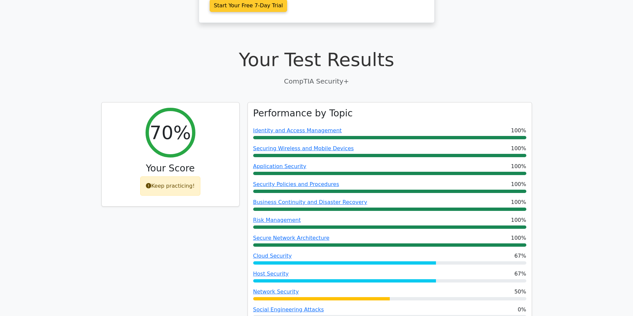
scroll to position [0, 0]
